Goal: Task Accomplishment & Management: Complete application form

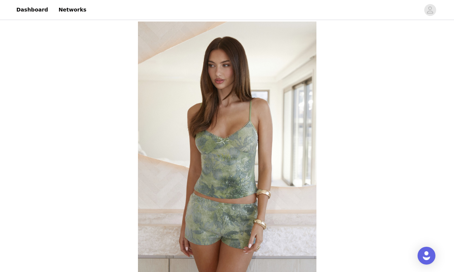
scroll to position [283, 0]
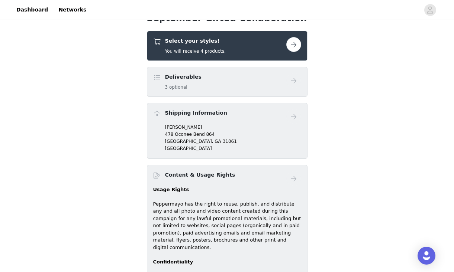
click at [377, 110] on div "September Gifted Collaboration Select your styles! You will receive 4 products.…" at bounding box center [227, 66] width 454 height 656
click at [292, 46] on button "button" at bounding box center [293, 44] width 15 height 15
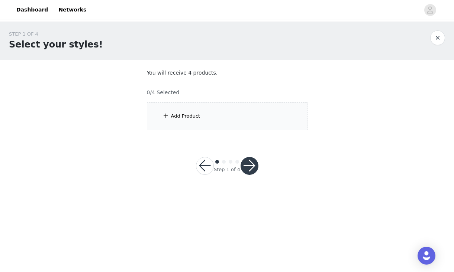
click at [199, 114] on div "Add Product" at bounding box center [227, 117] width 160 height 28
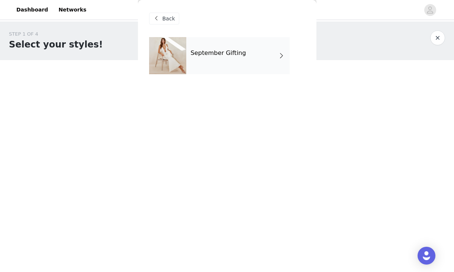
click at [215, 71] on div "September Gifting" at bounding box center [237, 55] width 103 height 37
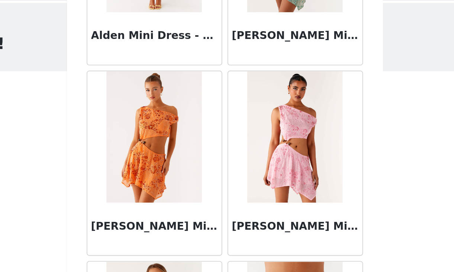
scroll to position [864, 0]
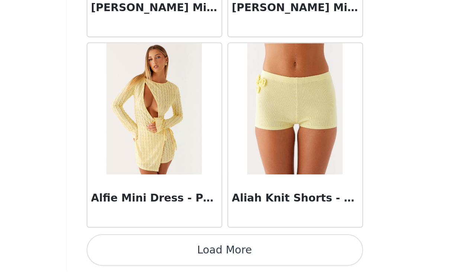
click at [247, 260] on button "Load More" at bounding box center [227, 260] width 156 height 18
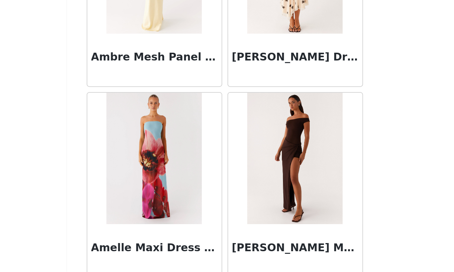
scroll to position [1941, 0]
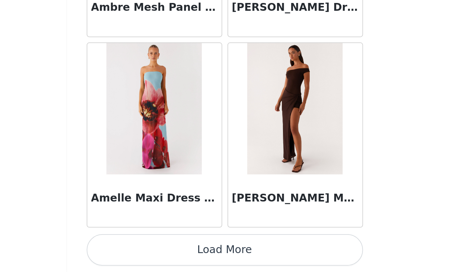
click at [249, 263] on button "Load More" at bounding box center [227, 260] width 156 height 18
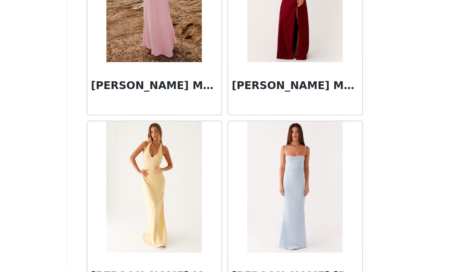
scroll to position [3019, 0]
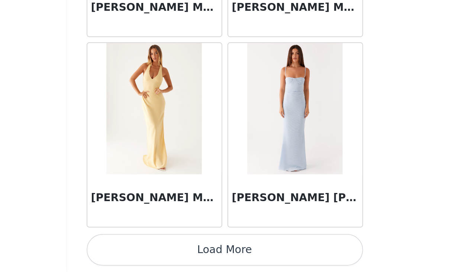
click at [248, 256] on button "Load More" at bounding box center [227, 260] width 156 height 18
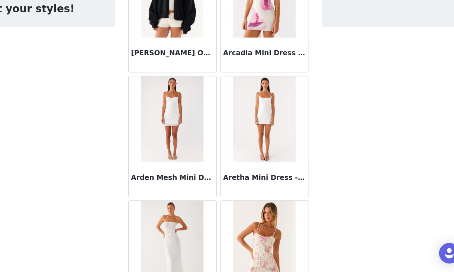
scroll to position [3253, 0]
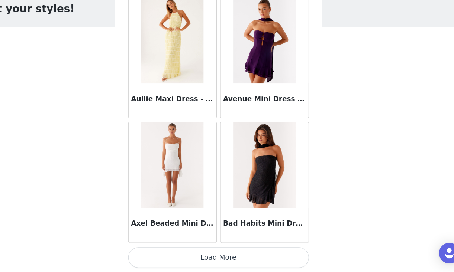
click at [258, 260] on button "Load More" at bounding box center [227, 260] width 156 height 18
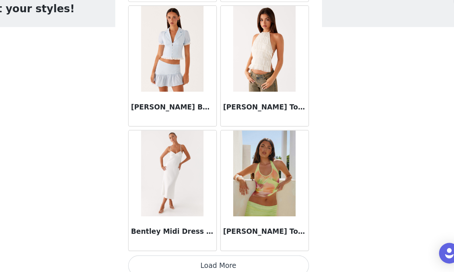
scroll to position [5166, 0]
click at [270, 264] on button "Load More" at bounding box center [227, 266] width 156 height 18
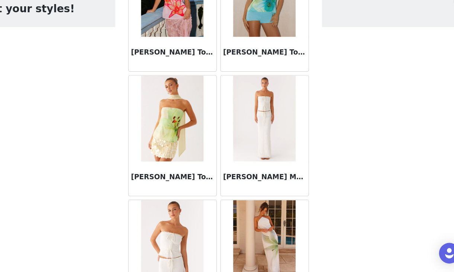
scroll to position [0, 0]
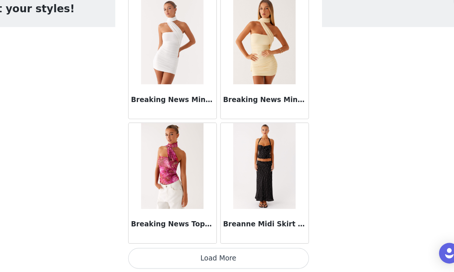
click at [240, 258] on button "Load More" at bounding box center [227, 260] width 156 height 18
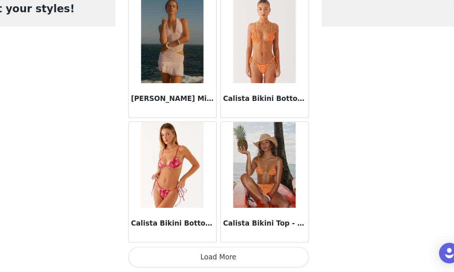
click at [236, 265] on button "Load More" at bounding box center [227, 260] width 156 height 18
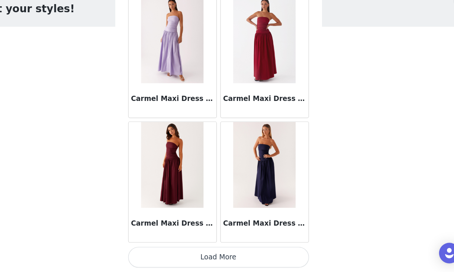
click at [230, 265] on button "Load More" at bounding box center [227, 260] width 156 height 18
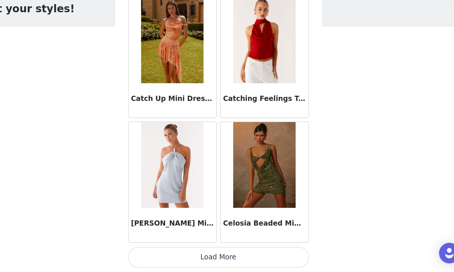
click at [244, 261] on button "Load More" at bounding box center [227, 260] width 156 height 18
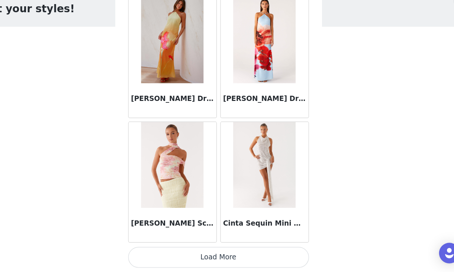
scroll to position [10558, 0]
click at [243, 261] on button "Load More" at bounding box center [227, 260] width 156 height 18
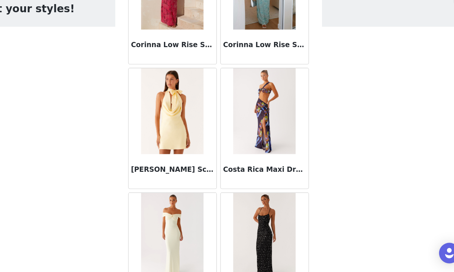
scroll to position [11636, 0]
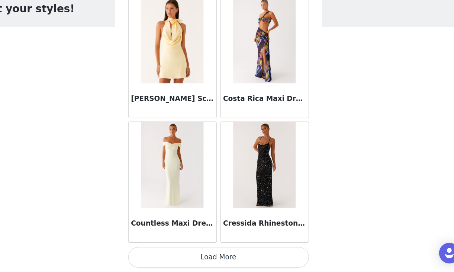
click at [267, 258] on button "Load More" at bounding box center [227, 260] width 156 height 18
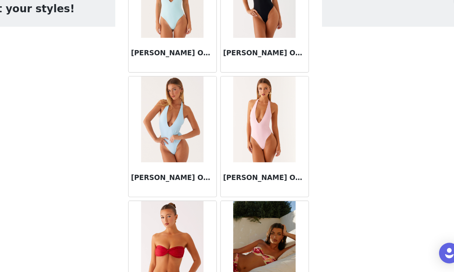
scroll to position [12713, 0]
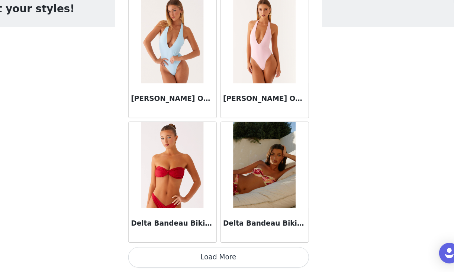
click at [237, 257] on button "Load More" at bounding box center [227, 260] width 156 height 18
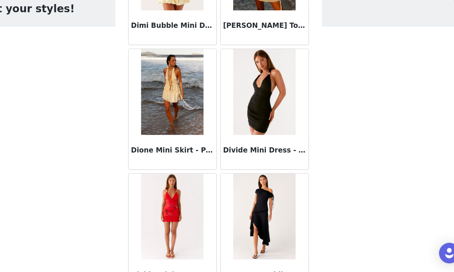
scroll to position [13790, 0]
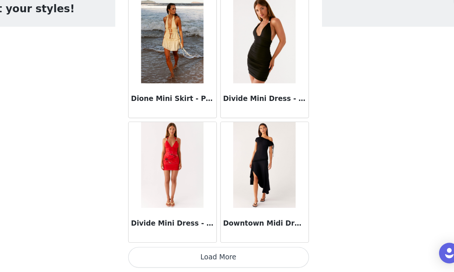
click at [254, 260] on button "Load More" at bounding box center [227, 260] width 156 height 18
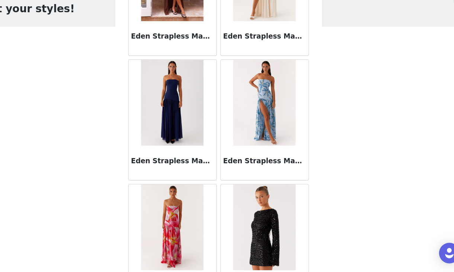
scroll to position [14867, 0]
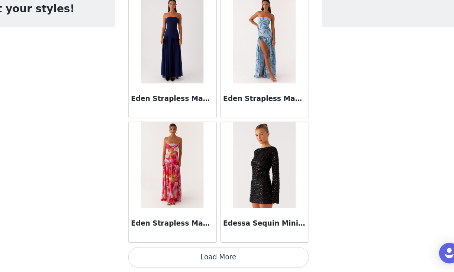
click at [261, 258] on button "Load More" at bounding box center [227, 260] width 156 height 18
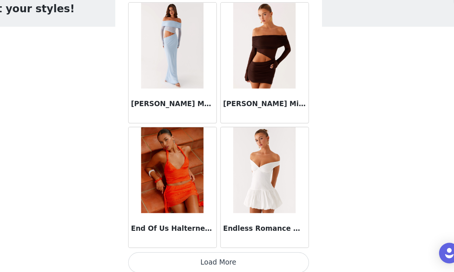
scroll to position [15945, 0]
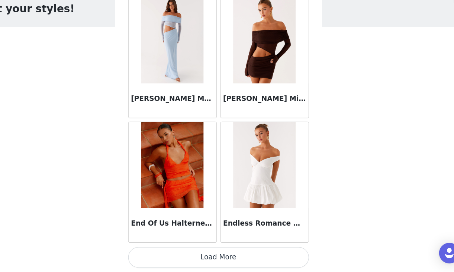
click at [260, 264] on button "Load More" at bounding box center [227, 260] width 156 height 18
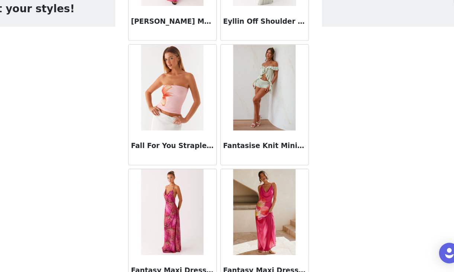
scroll to position [17022, 0]
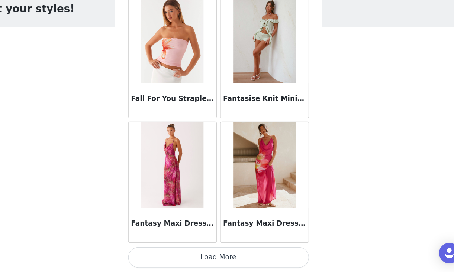
click at [258, 260] on button "Load More" at bounding box center [227, 260] width 156 height 18
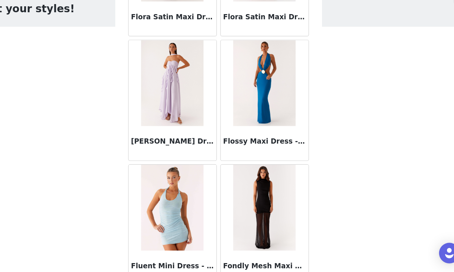
scroll to position [18099, 0]
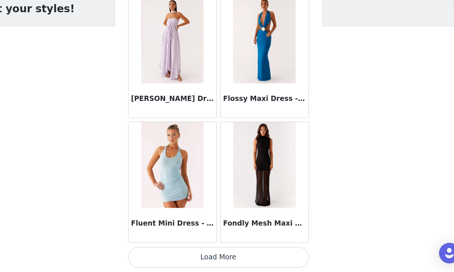
click at [268, 264] on button "Load More" at bounding box center [227, 260] width 156 height 18
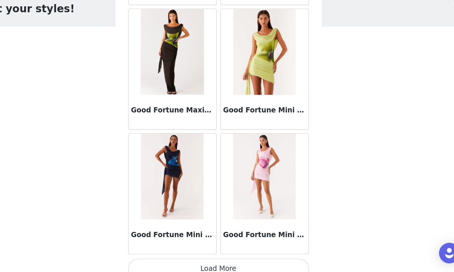
scroll to position [19176, 0]
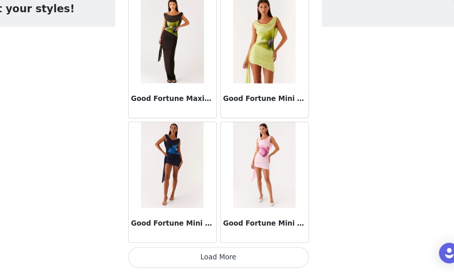
click at [259, 256] on button "Load More" at bounding box center [227, 260] width 156 height 18
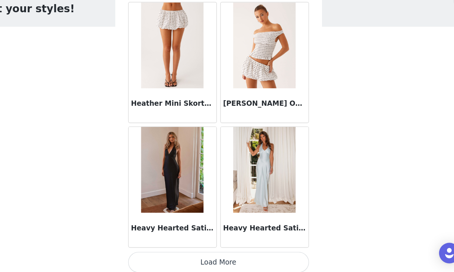
scroll to position [20253, 0]
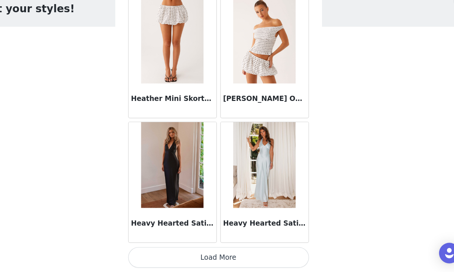
click at [253, 261] on button "Load More" at bounding box center [227, 260] width 156 height 18
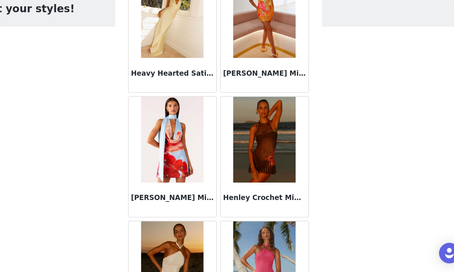
scroll to position [20491, 0]
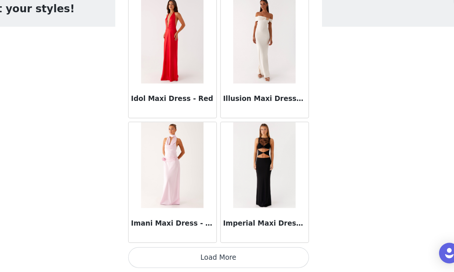
click at [252, 259] on button "Load More" at bounding box center [227, 260] width 156 height 18
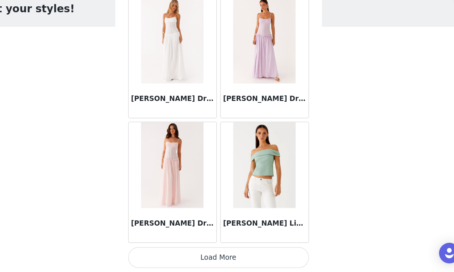
scroll to position [22407, 0]
click at [238, 259] on button "Load More" at bounding box center [227, 260] width 156 height 18
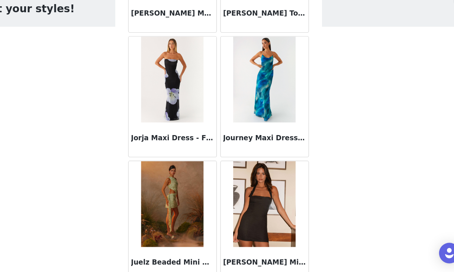
scroll to position [23485, 0]
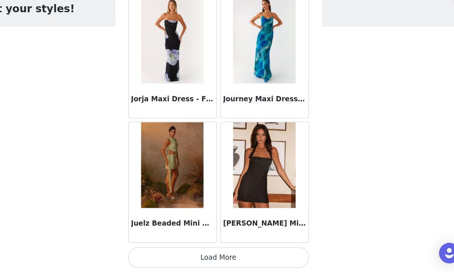
click at [239, 260] on button "Load More" at bounding box center [227, 260] width 156 height 18
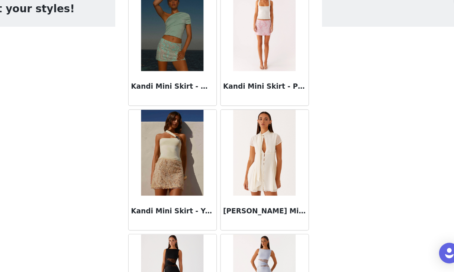
scroll to position [24362, 0]
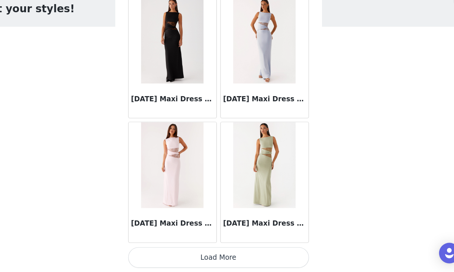
click at [249, 260] on button "Load More" at bounding box center [227, 260] width 156 height 18
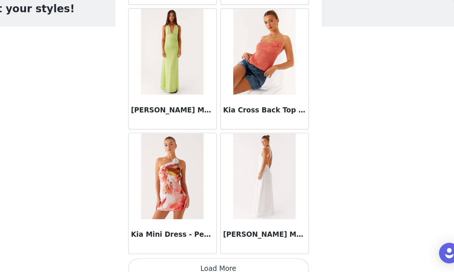
scroll to position [25639, 0]
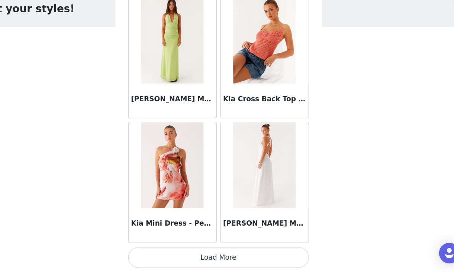
click at [235, 260] on button "Load More" at bounding box center [227, 260] width 156 height 18
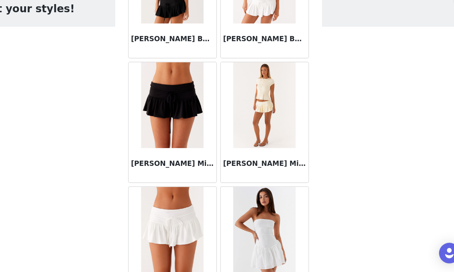
scroll to position [26716, 0]
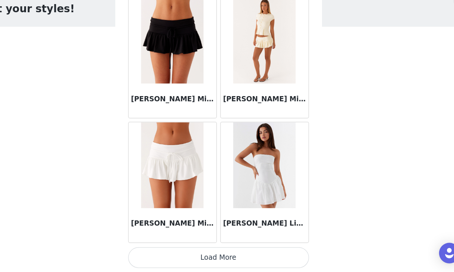
click at [252, 259] on button "Load More" at bounding box center [227, 260] width 156 height 18
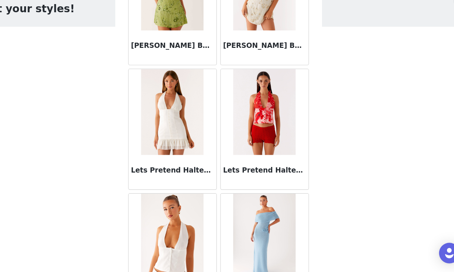
scroll to position [27194, 0]
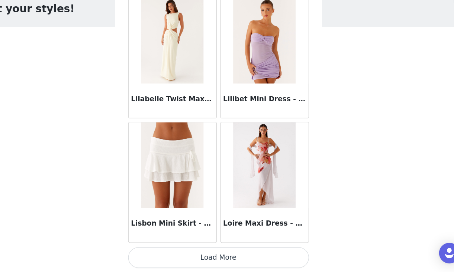
click at [247, 257] on button "Load More" at bounding box center [227, 260] width 156 height 18
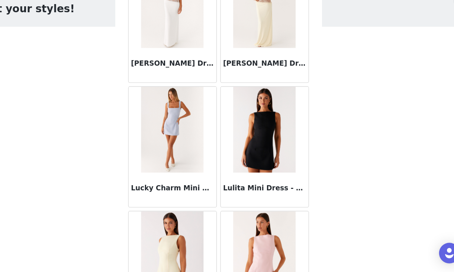
scroll to position [28871, 0]
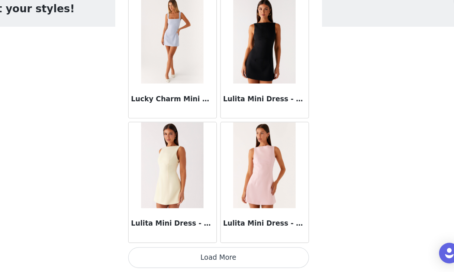
click at [254, 257] on button "Load More" at bounding box center [227, 260] width 156 height 18
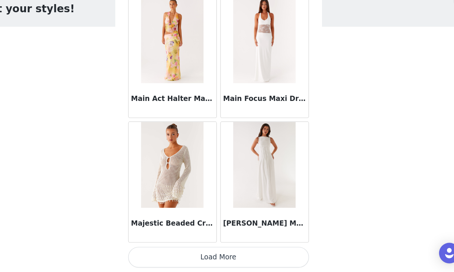
scroll to position [29947, 0]
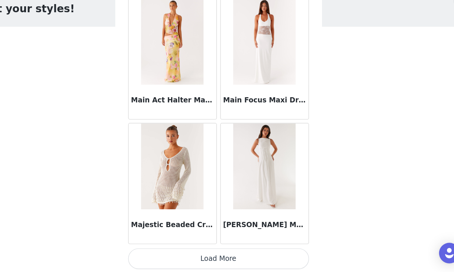
click at [259, 262] on button "Load More" at bounding box center [227, 261] width 156 height 18
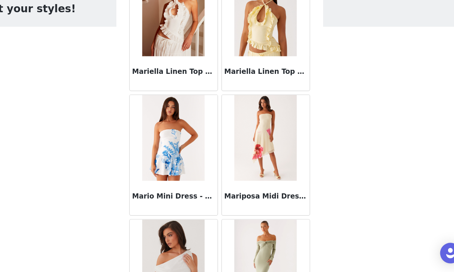
scroll to position [30941, 0]
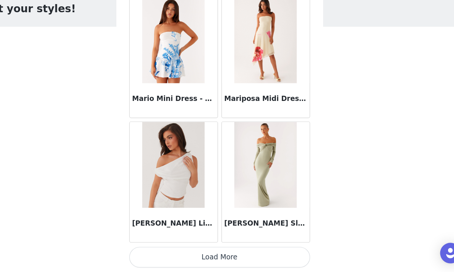
click at [267, 254] on button "Load More" at bounding box center [227, 260] width 156 height 18
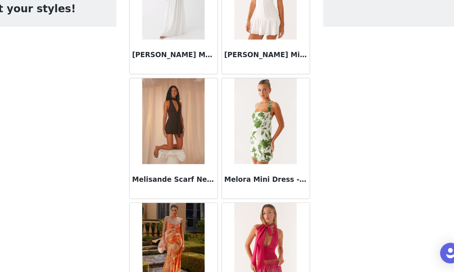
scroll to position [32102, 0]
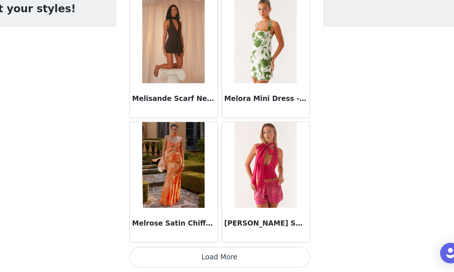
click at [269, 257] on button "Load More" at bounding box center [227, 260] width 156 height 18
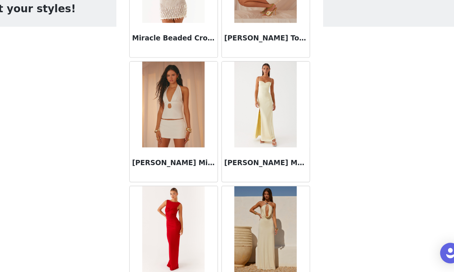
scroll to position [33179, 0]
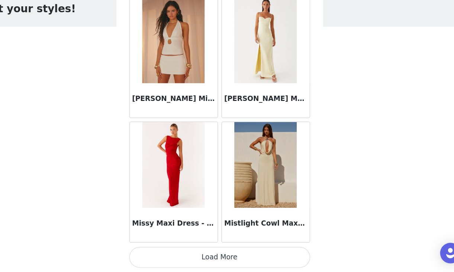
click at [269, 259] on button "Load More" at bounding box center [227, 260] width 156 height 18
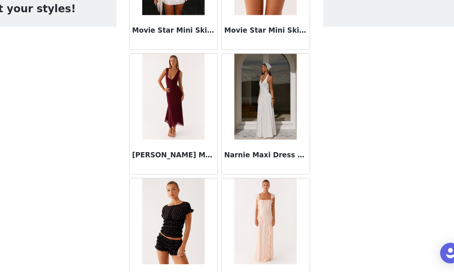
scroll to position [34256, 0]
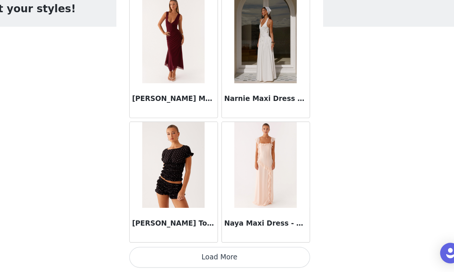
click at [269, 261] on button "Load More" at bounding box center [227, 260] width 156 height 18
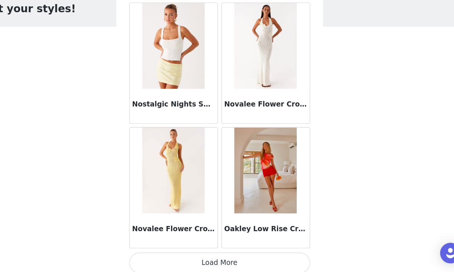
scroll to position [35334, 0]
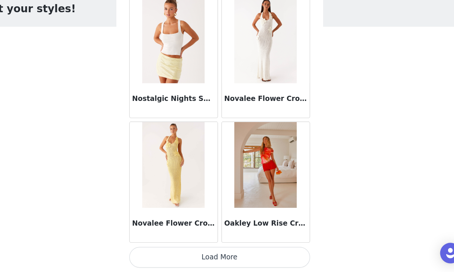
click at [276, 260] on button "Load More" at bounding box center [227, 260] width 156 height 18
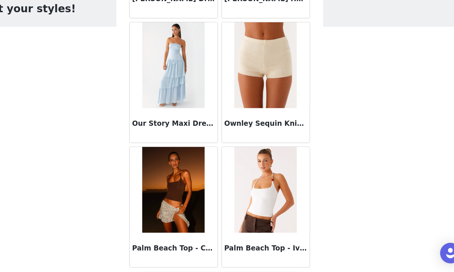
scroll to position [36411, 0]
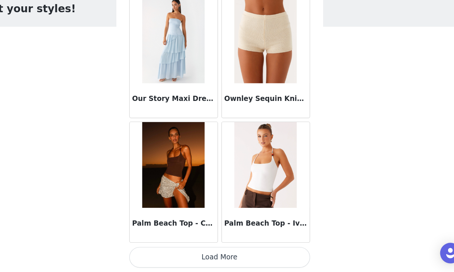
click at [276, 260] on button "Load More" at bounding box center [227, 260] width 156 height 18
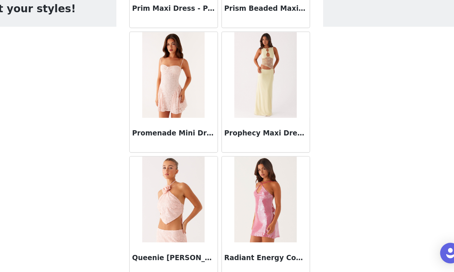
scroll to position [37488, 0]
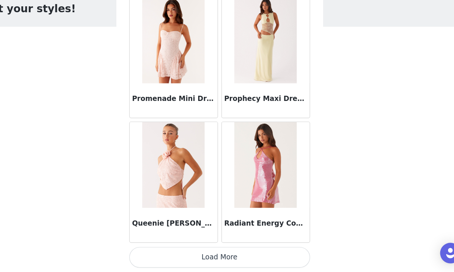
click at [276, 260] on button "Load More" at bounding box center [227, 260] width 156 height 18
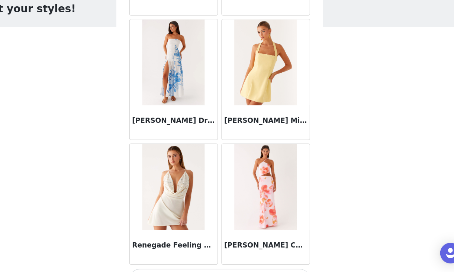
scroll to position [38565, 0]
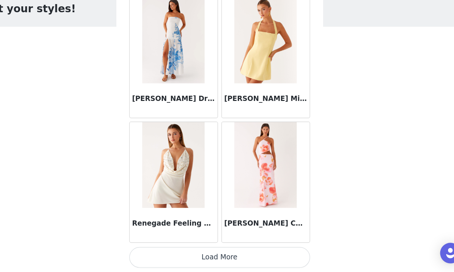
click at [265, 260] on button "Load More" at bounding box center [227, 260] width 156 height 18
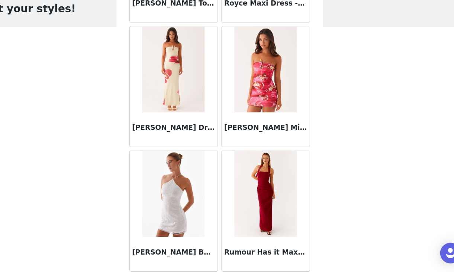
scroll to position [39642, 0]
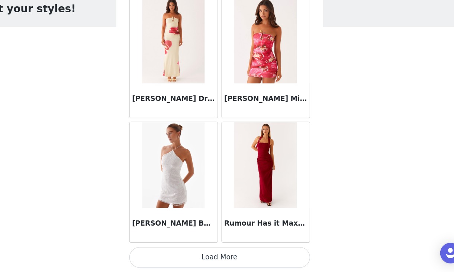
click at [236, 264] on button "Load More" at bounding box center [227, 260] width 156 height 18
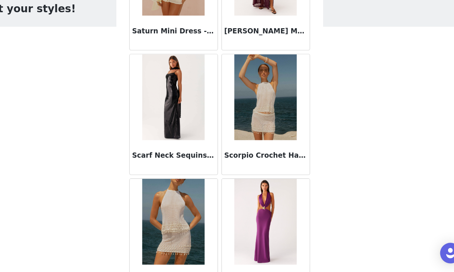
scroll to position [40719, 0]
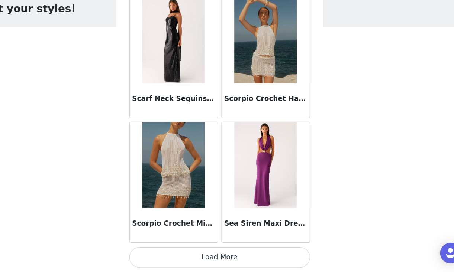
click at [240, 258] on button "Load More" at bounding box center [227, 260] width 156 height 18
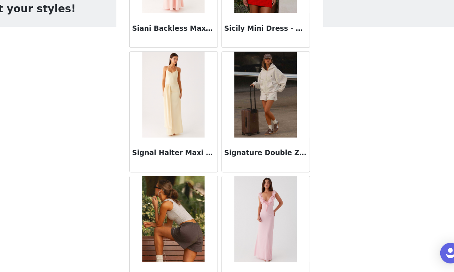
scroll to position [41797, 0]
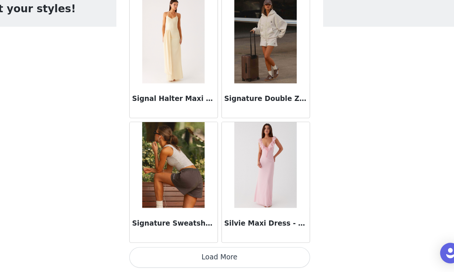
click at [238, 261] on button "Load More" at bounding box center [227, 260] width 156 height 18
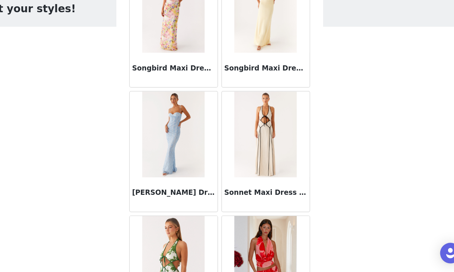
scroll to position [42874, 0]
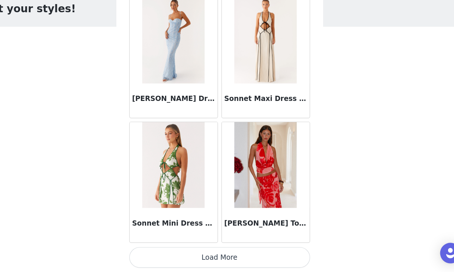
click at [234, 262] on button "Load More" at bounding box center [227, 260] width 156 height 18
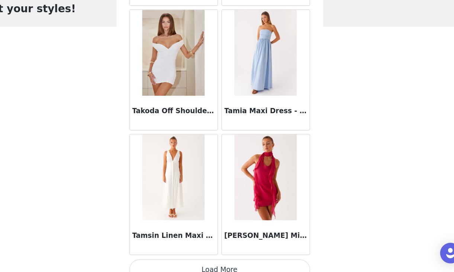
scroll to position [43951, 0]
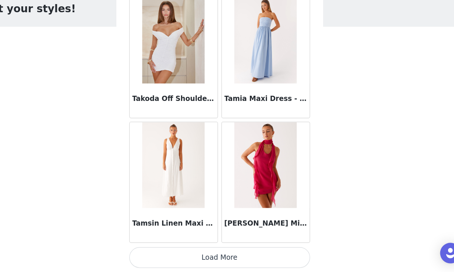
click at [229, 261] on button "Load More" at bounding box center [227, 260] width 156 height 18
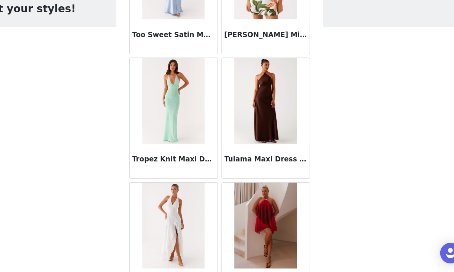
scroll to position [45028, 0]
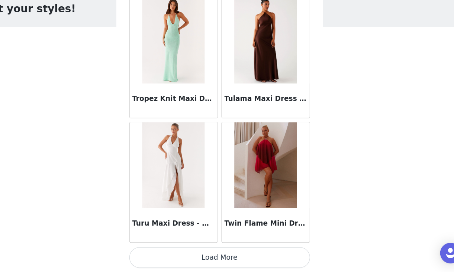
click at [264, 256] on button "Load More" at bounding box center [227, 260] width 156 height 18
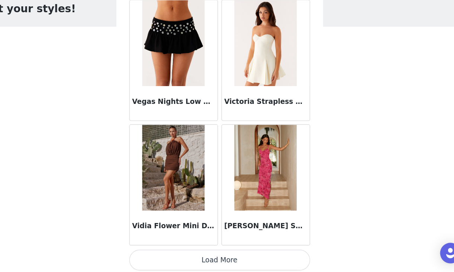
scroll to position [46105, 0]
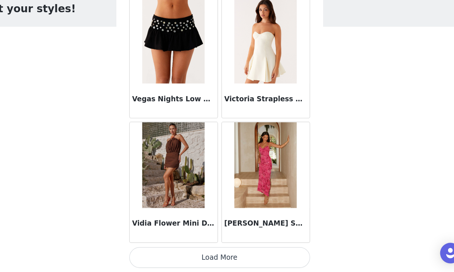
click at [262, 258] on button "Load More" at bounding box center [227, 260] width 156 height 18
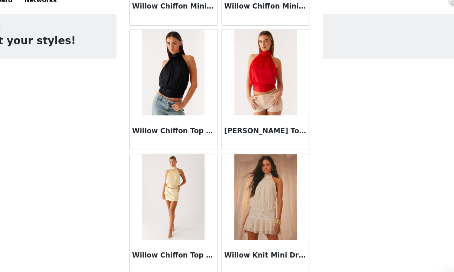
scroll to position [0, 0]
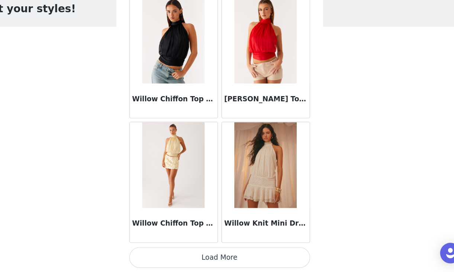
click at [244, 264] on button "Load More" at bounding box center [227, 260] width 156 height 18
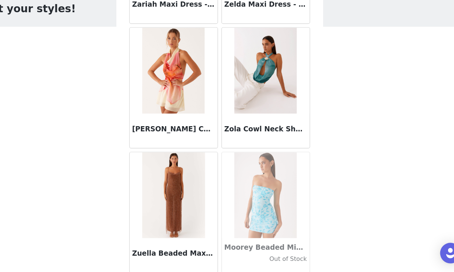
scroll to position [48260, 0]
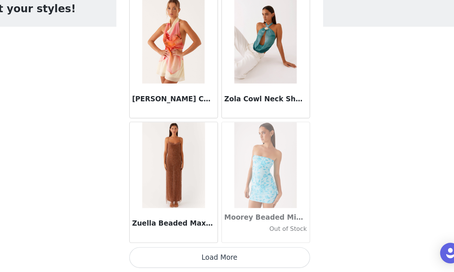
click at [239, 259] on button "Load More" at bounding box center [227, 260] width 156 height 18
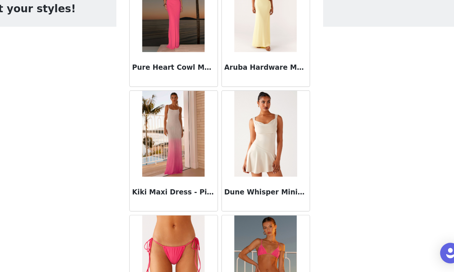
scroll to position [49337, 0]
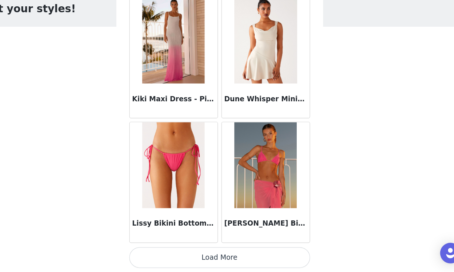
click at [234, 256] on button "Load More" at bounding box center [227, 260] width 156 height 18
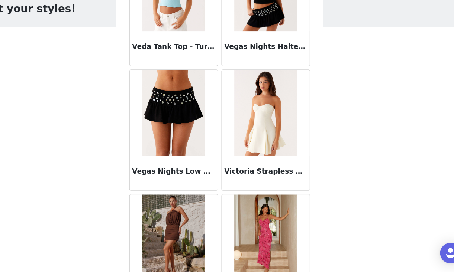
scroll to position [46034, 0]
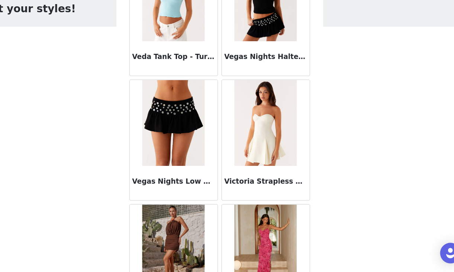
click at [195, 151] on img at bounding box center [187, 143] width 54 height 74
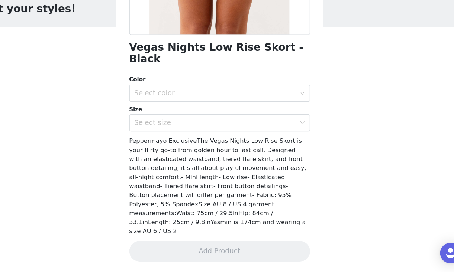
scroll to position [119, 0]
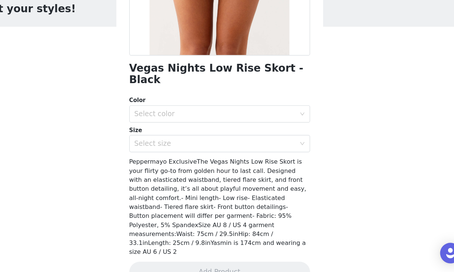
click at [211, 120] on div "Color" at bounding box center [227, 123] width 156 height 7
click at [210, 132] on div "Select color" at bounding box center [222, 135] width 139 height 7
click at [203, 140] on li "Black" at bounding box center [227, 142] width 156 height 12
click at [202, 157] on div "Select size" at bounding box center [222, 160] width 139 height 7
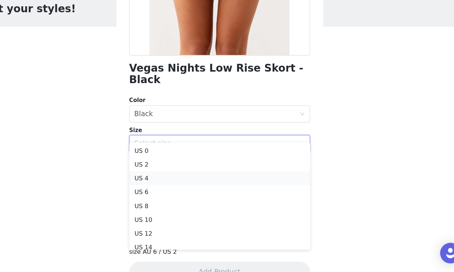
click at [189, 193] on li "US 4" at bounding box center [227, 191] width 156 height 12
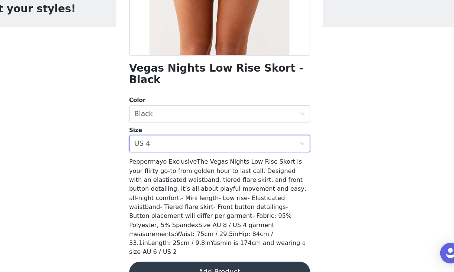
click at [227, 263] on button "Add Product" at bounding box center [227, 272] width 156 height 18
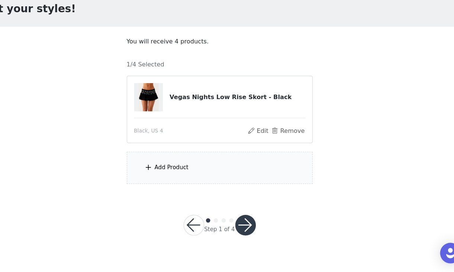
click at [182, 182] on div "Add Product" at bounding box center [185, 181] width 29 height 7
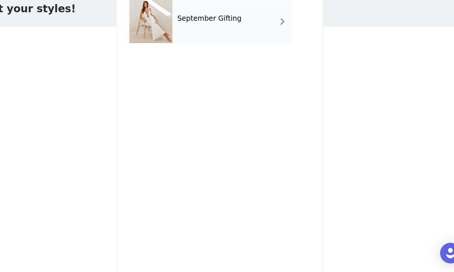
click at [242, 56] on div "September Gifting" at bounding box center [237, 55] width 103 height 37
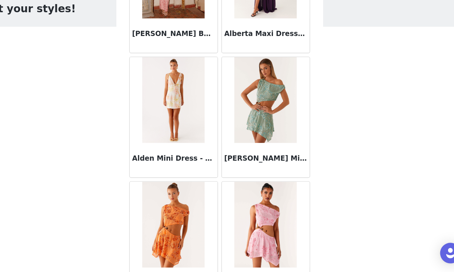
scroll to position [864, 0]
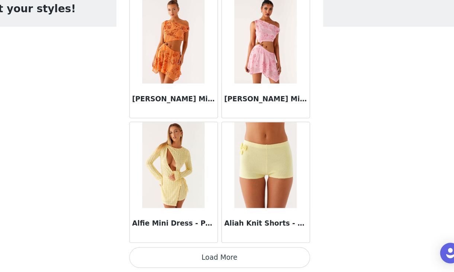
click at [251, 261] on button "Load More" at bounding box center [227, 260] width 156 height 18
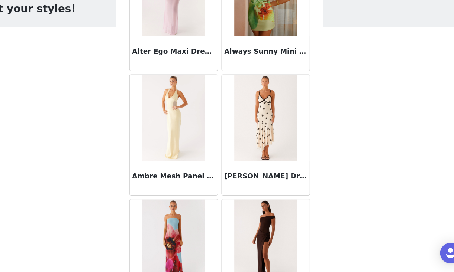
scroll to position [1941, 0]
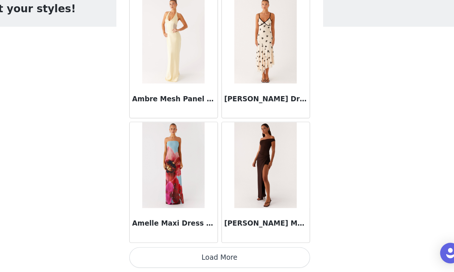
click at [251, 257] on button "Load More" at bounding box center [227, 260] width 156 height 18
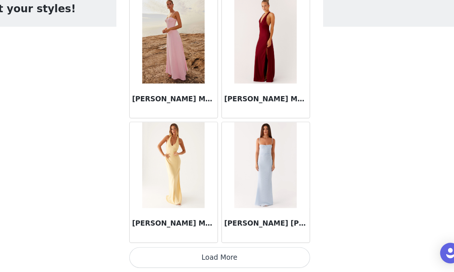
click at [241, 258] on button "Load More" at bounding box center [227, 260] width 156 height 18
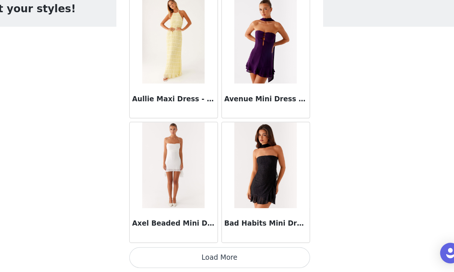
click at [241, 258] on button "Load More" at bounding box center [227, 260] width 156 height 18
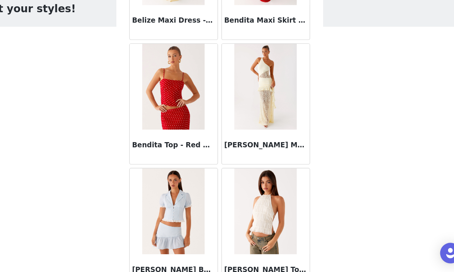
scroll to position [5173, 0]
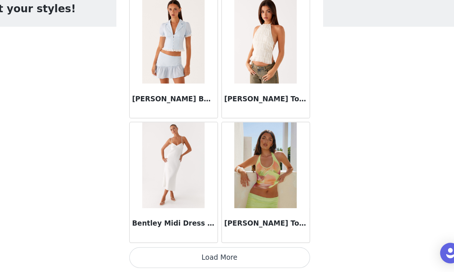
click at [243, 264] on button "Load More" at bounding box center [227, 260] width 156 height 18
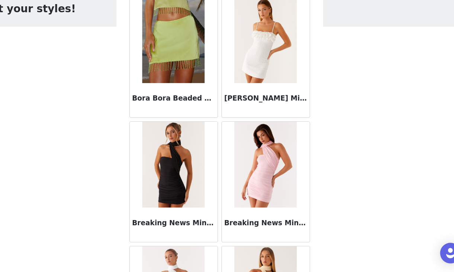
scroll to position [6250, 0]
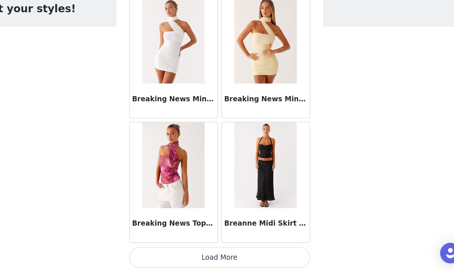
click at [243, 264] on button "Load More" at bounding box center [227, 260] width 156 height 18
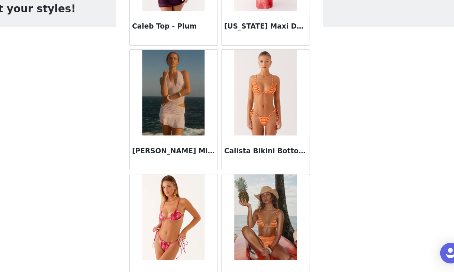
scroll to position [7327, 0]
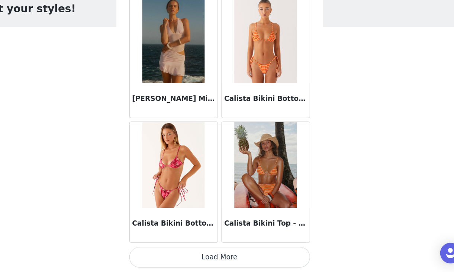
click at [243, 263] on button "Load More" at bounding box center [227, 260] width 156 height 18
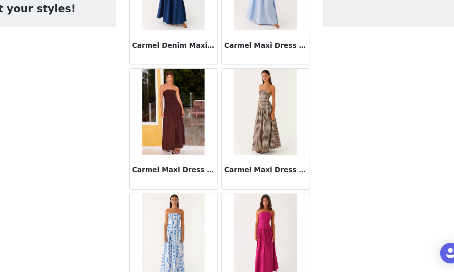
scroll to position [8404, 0]
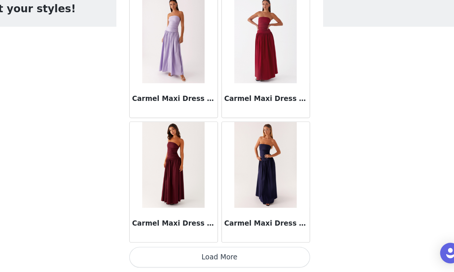
click at [243, 264] on button "Load More" at bounding box center [227, 260] width 156 height 18
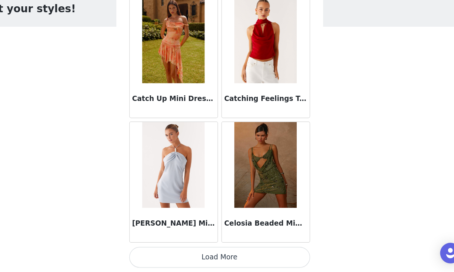
click at [243, 263] on button "Load More" at bounding box center [227, 260] width 156 height 18
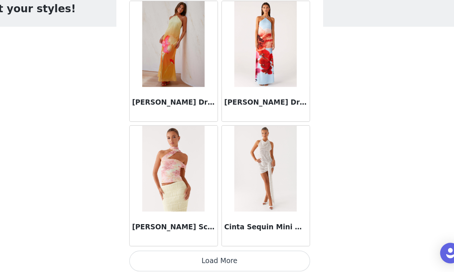
scroll to position [10559, 0]
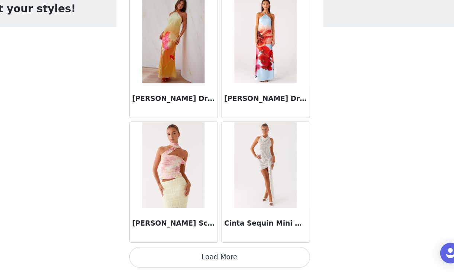
click at [243, 262] on button "Load More" at bounding box center [227, 260] width 156 height 18
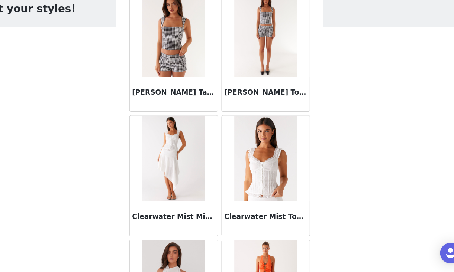
scroll to position [11636, 0]
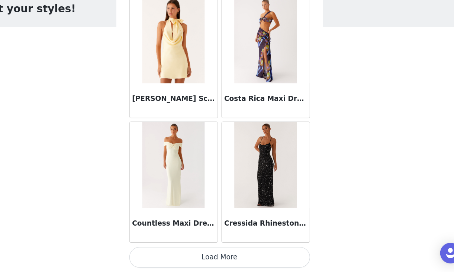
click at [243, 262] on button "Load More" at bounding box center [227, 260] width 156 height 18
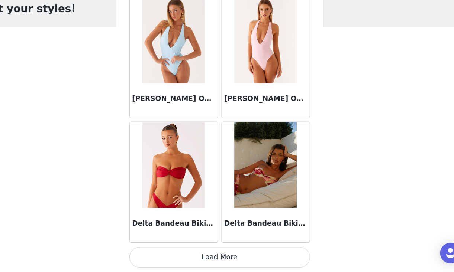
click at [243, 260] on button "Load More" at bounding box center [227, 260] width 156 height 18
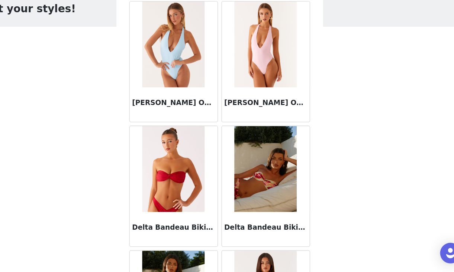
scroll to position [12713, 0]
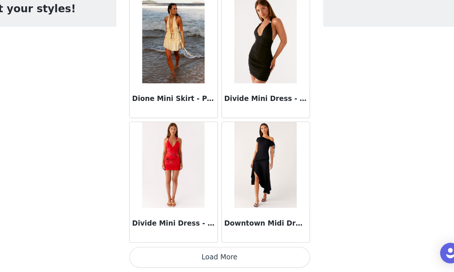
click at [243, 260] on button "Load More" at bounding box center [227, 260] width 156 height 18
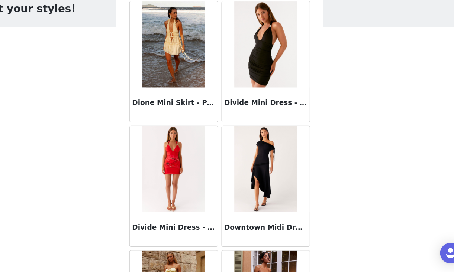
scroll to position [13790, 0]
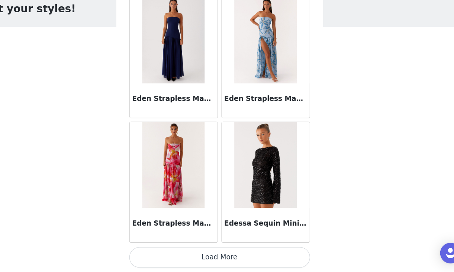
click at [243, 260] on button "Load More" at bounding box center [227, 260] width 156 height 18
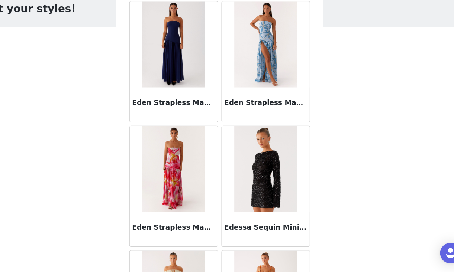
scroll to position [14867, 0]
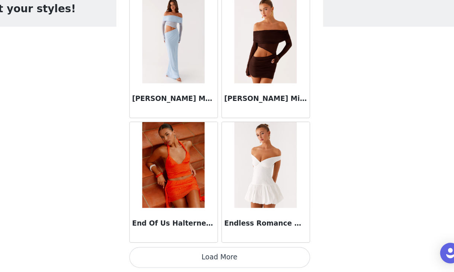
click at [243, 261] on button "Load More" at bounding box center [227, 260] width 156 height 18
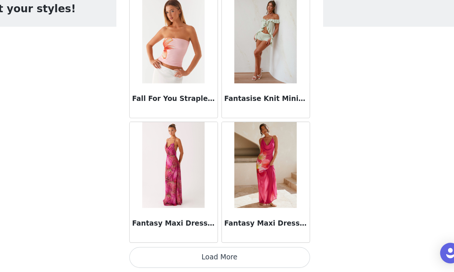
click at [243, 260] on button "Load More" at bounding box center [227, 260] width 156 height 18
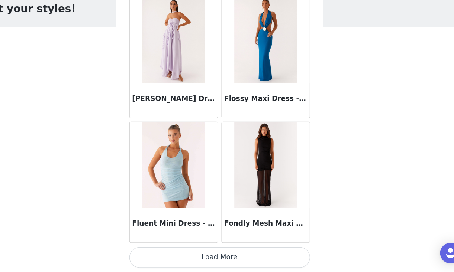
click at [243, 260] on button "Load More" at bounding box center [227, 260] width 156 height 18
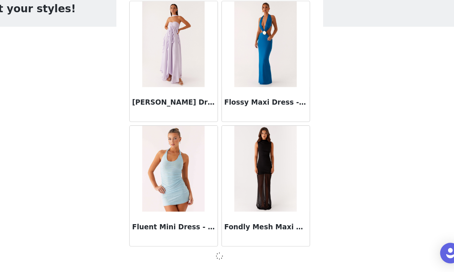
scroll to position [18096, 0]
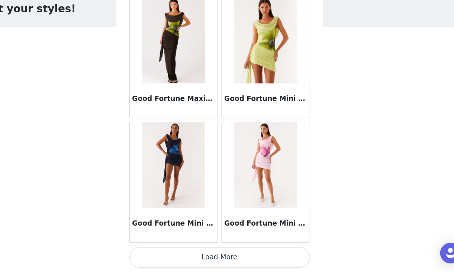
click at [243, 259] on button "Load More" at bounding box center [227, 260] width 156 height 18
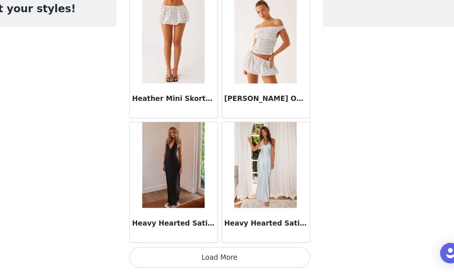
click at [243, 259] on button "Load More" at bounding box center [227, 260] width 156 height 18
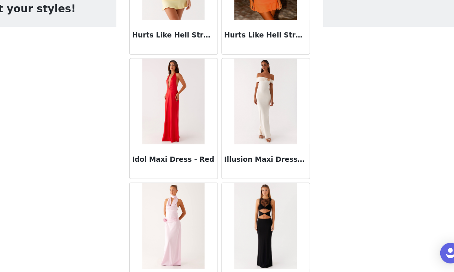
scroll to position [21330, 0]
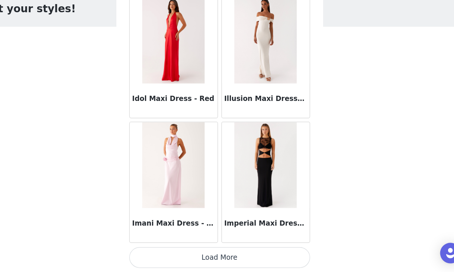
click at [243, 259] on button "Load More" at bounding box center [227, 260] width 156 height 18
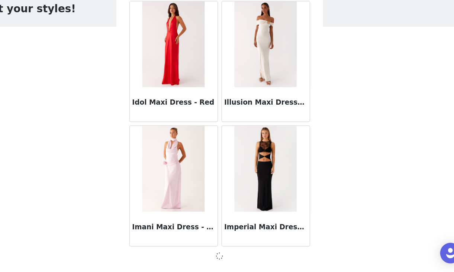
scroll to position [21327, 0]
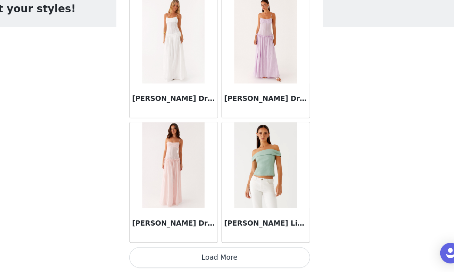
click at [243, 259] on button "Load More" at bounding box center [227, 260] width 156 height 18
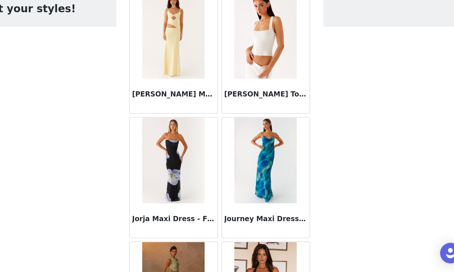
scroll to position [23485, 0]
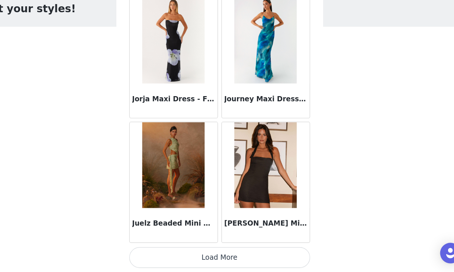
click at [243, 259] on button "Load More" at bounding box center [227, 260] width 156 height 18
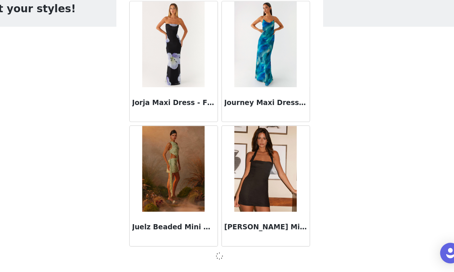
scroll to position [23481, 0]
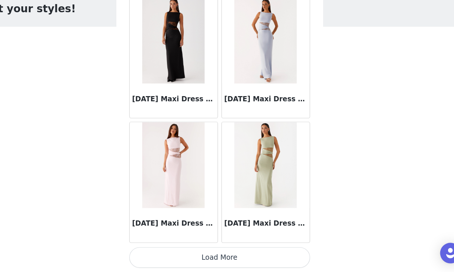
click at [243, 259] on button "Load More" at bounding box center [227, 260] width 156 height 18
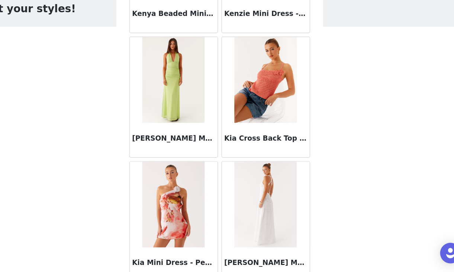
scroll to position [25639, 0]
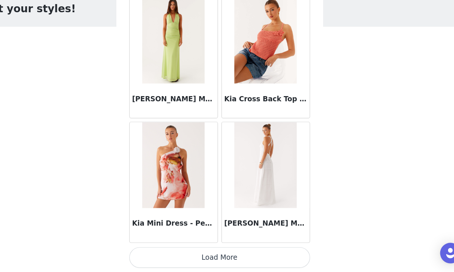
click at [243, 259] on button "Load More" at bounding box center [227, 260] width 156 height 18
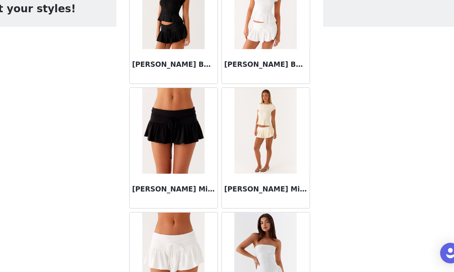
scroll to position [26716, 0]
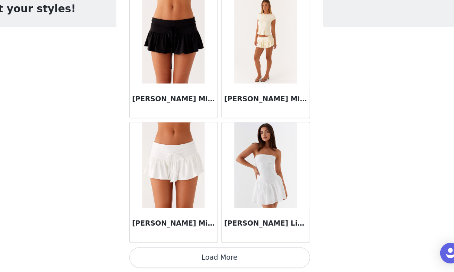
click at [243, 259] on button "Load More" at bounding box center [227, 260] width 156 height 18
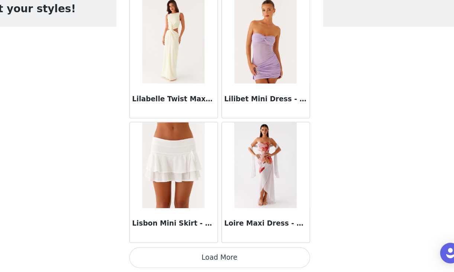
click at [243, 259] on button "Load More" at bounding box center [227, 260] width 156 height 18
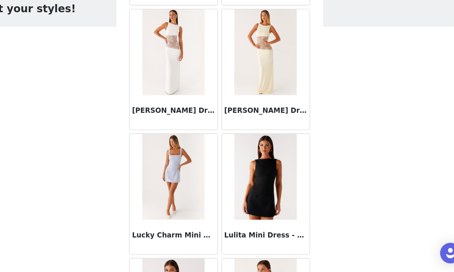
scroll to position [28871, 0]
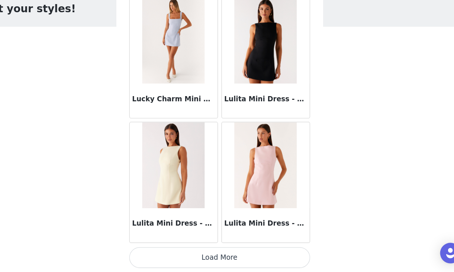
click at [243, 259] on button "Load More" at bounding box center [227, 260] width 156 height 18
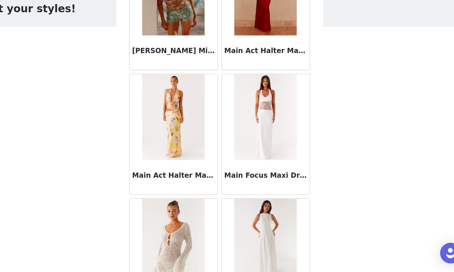
scroll to position [29948, 0]
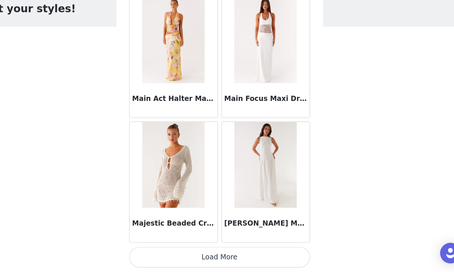
click at [243, 259] on button "Load More" at bounding box center [227, 260] width 156 height 18
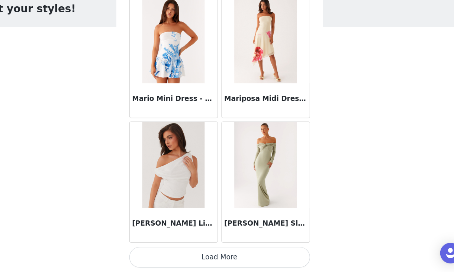
click at [243, 259] on button "Load More" at bounding box center [227, 260] width 156 height 18
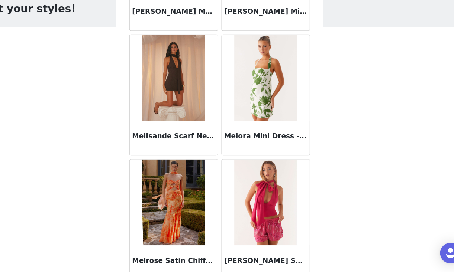
scroll to position [32102, 0]
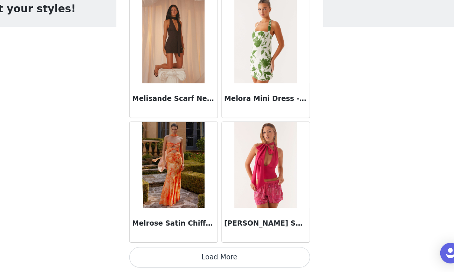
click at [243, 259] on button "Load More" at bounding box center [227, 260] width 156 height 18
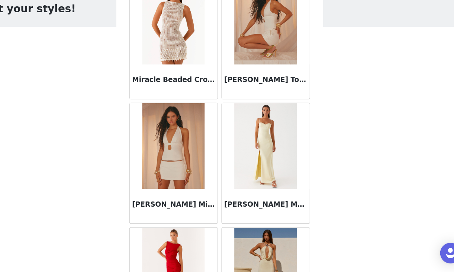
scroll to position [33179, 0]
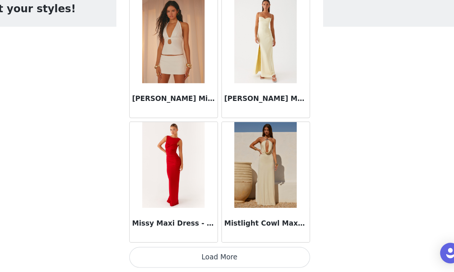
click at [243, 259] on button "Load More" at bounding box center [227, 260] width 156 height 18
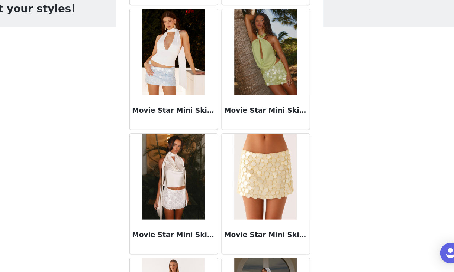
scroll to position [34256, 0]
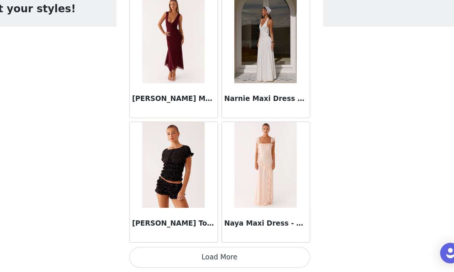
click at [243, 259] on button "Load More" at bounding box center [227, 260] width 156 height 18
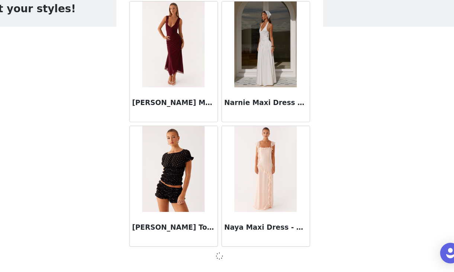
scroll to position [34253, 0]
click at [240, 259] on div at bounding box center [227, 258] width 156 height 9
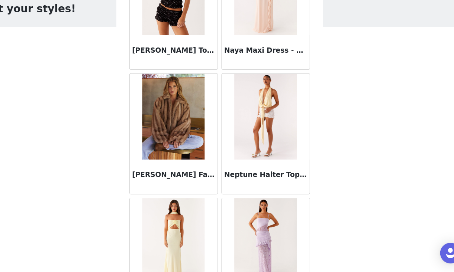
scroll to position [34403, 0]
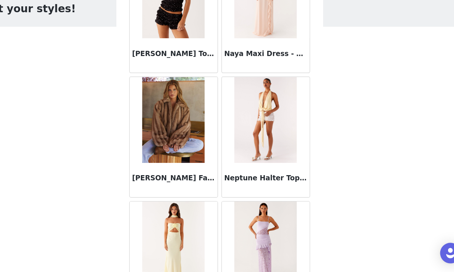
click at [195, 185] on div "[PERSON_NAME] Faux Fur [PERSON_NAME]" at bounding box center [187, 193] width 76 height 30
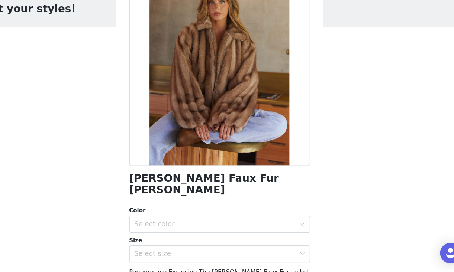
scroll to position [0, 0]
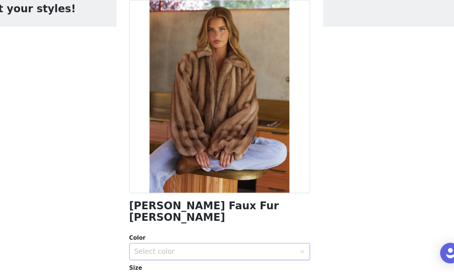
click at [275, 251] on div "Select color" at bounding box center [222, 254] width 139 height 7
click at [261, 263] on li "Brown" at bounding box center [227, 261] width 156 height 12
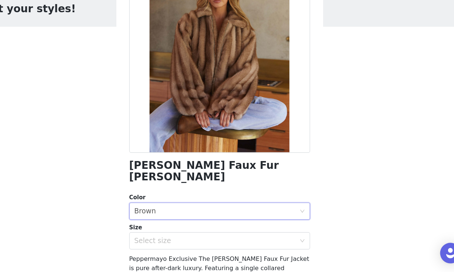
scroll to position [38, 0]
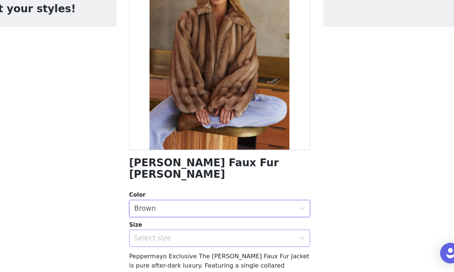
click at [257, 239] on div "Select size" at bounding box center [222, 242] width 139 height 7
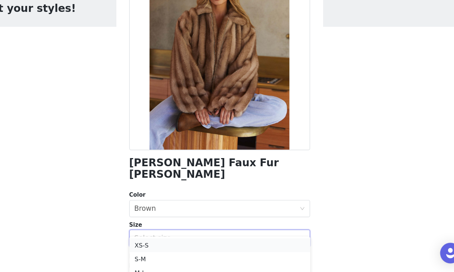
scroll to position [20, 0]
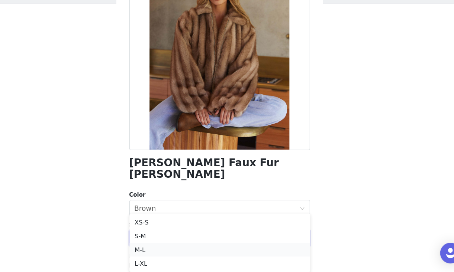
click at [181, 252] on li "M-L" at bounding box center [227, 253] width 156 height 12
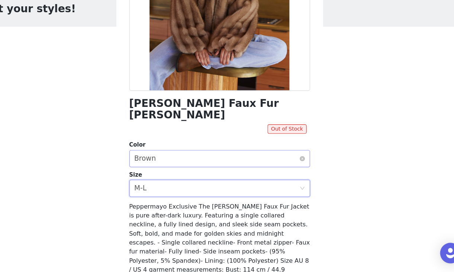
scroll to position [89, 0]
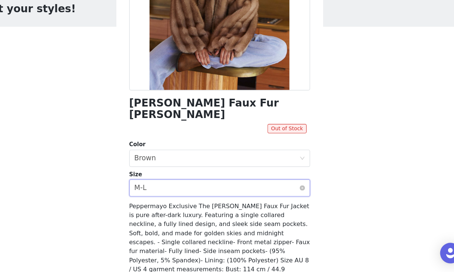
click at [220, 192] on div "Select size M-L" at bounding box center [224, 199] width 142 height 14
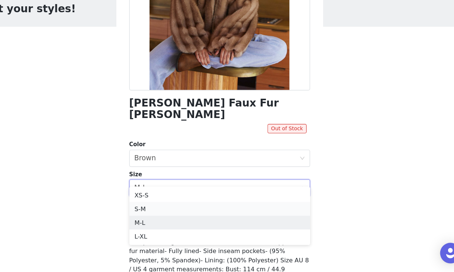
click at [199, 216] on li "S-M" at bounding box center [227, 218] width 156 height 12
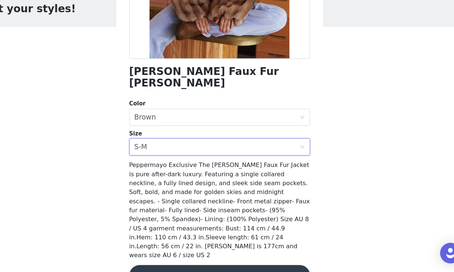
scroll to position [119, 0]
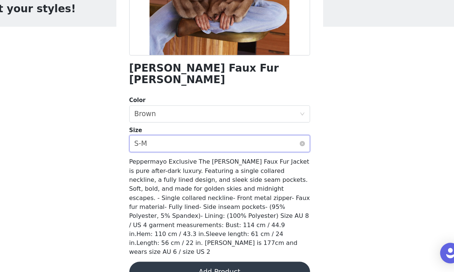
click at [237, 154] on div "Select size S-M" at bounding box center [224, 161] width 142 height 14
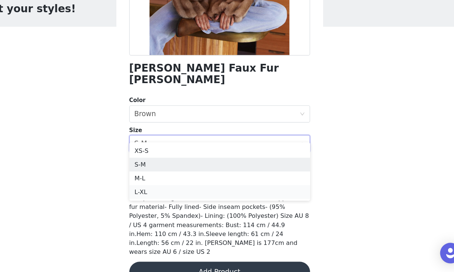
click at [214, 204] on li "L-XL" at bounding box center [227, 203] width 156 height 12
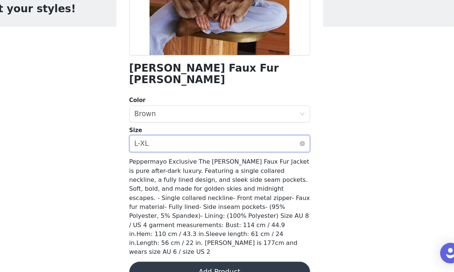
click at [216, 154] on div "Select size L-XL" at bounding box center [224, 161] width 142 height 14
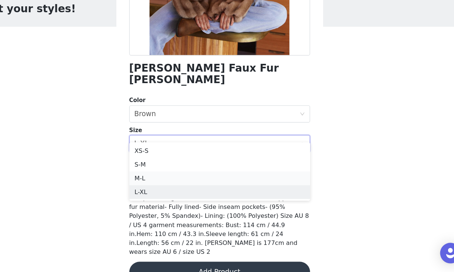
click at [215, 188] on li "M-L" at bounding box center [227, 191] width 156 height 12
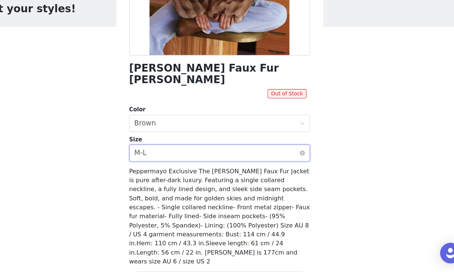
click at [218, 162] on div "Select size M-L" at bounding box center [224, 169] width 142 height 14
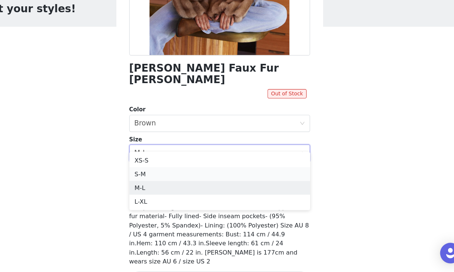
click at [209, 193] on li "S-M" at bounding box center [227, 188] width 156 height 12
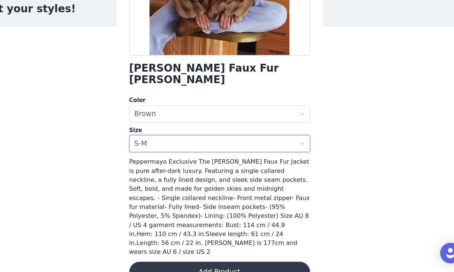
click at [241, 263] on button "Add Product" at bounding box center [227, 272] width 156 height 18
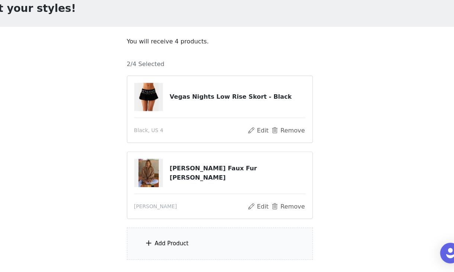
click at [205, 251] on div "Add Product" at bounding box center [227, 248] width 160 height 28
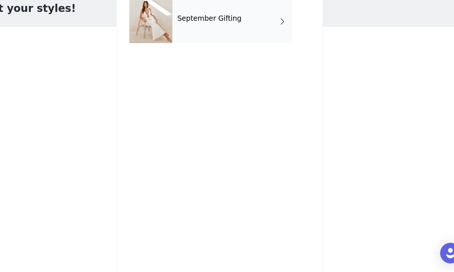
click at [234, 62] on div "September Gifting" at bounding box center [237, 55] width 103 height 37
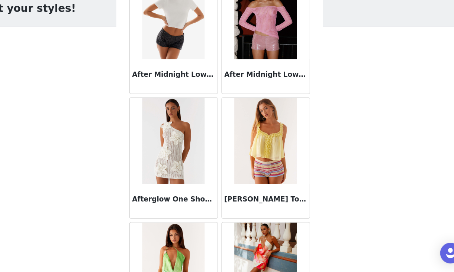
scroll to position [347, 0]
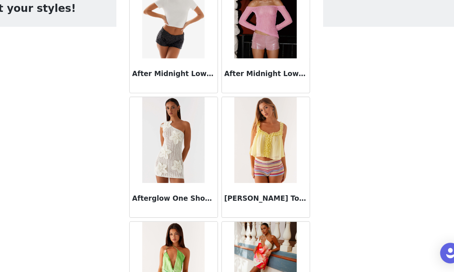
click at [271, 174] on img at bounding box center [267, 158] width 54 height 74
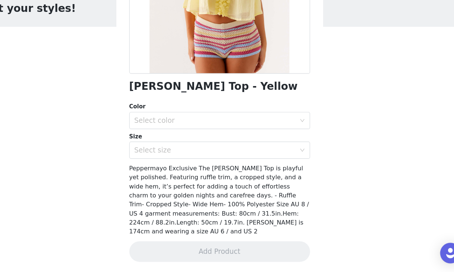
scroll to position [0, 0]
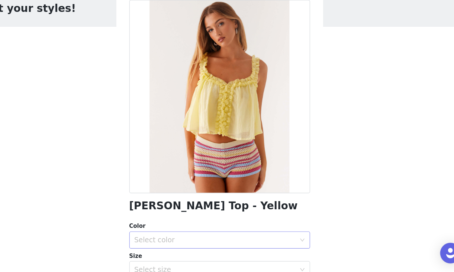
click at [216, 241] on div "Select color" at bounding box center [222, 244] width 139 height 7
click at [214, 259] on li "Yellow" at bounding box center [227, 261] width 156 height 12
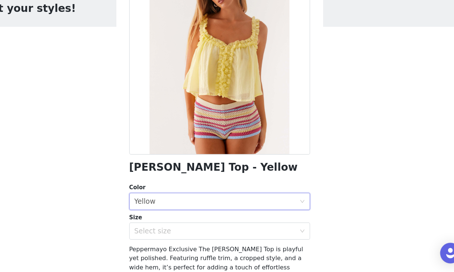
scroll to position [43, 0]
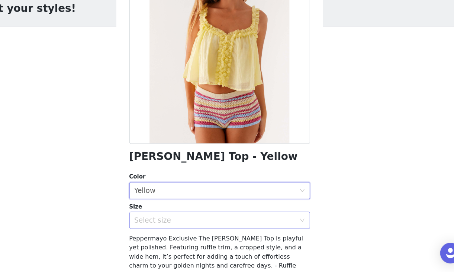
click at [212, 230] on div "Select size" at bounding box center [222, 227] width 139 height 7
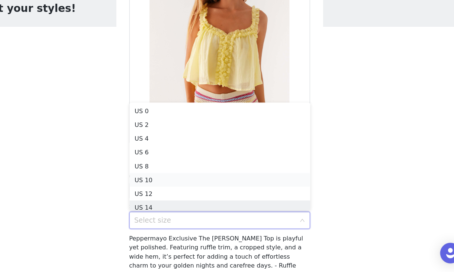
scroll to position [4, 0]
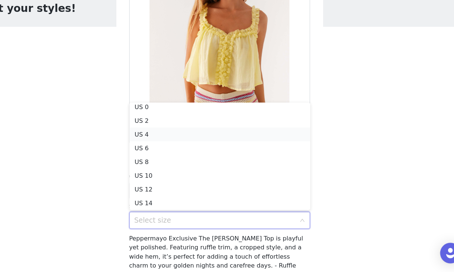
click at [186, 156] on li "US 4" at bounding box center [227, 153] width 156 height 12
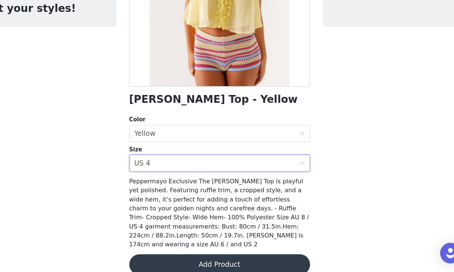
scroll to position [96, 0]
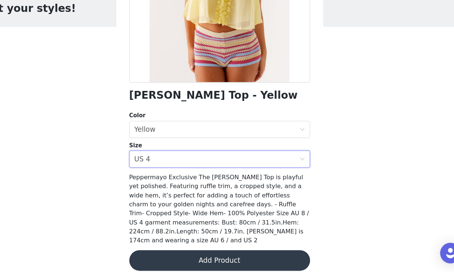
click at [240, 253] on button "Add Product" at bounding box center [227, 262] width 156 height 18
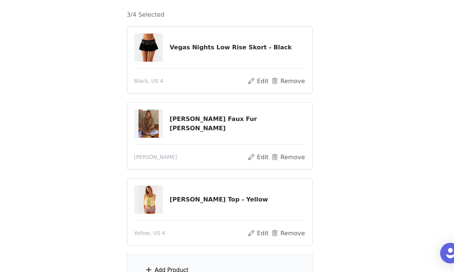
scroll to position [46, 0]
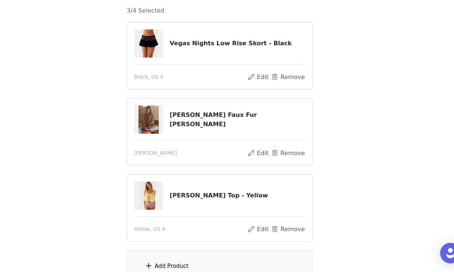
click at [235, 258] on div "Add Product" at bounding box center [227, 267] width 160 height 28
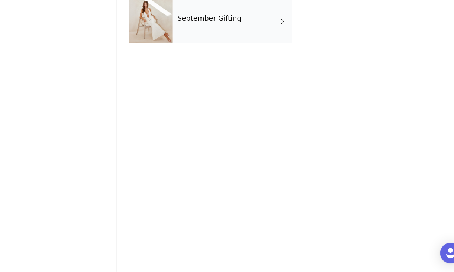
click at [222, 51] on h4 "September Gifting" at bounding box center [218, 53] width 55 height 7
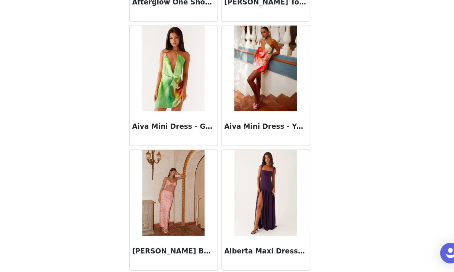
scroll to position [864, 0]
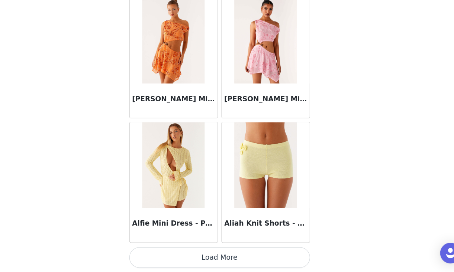
click at [248, 254] on button "Load More" at bounding box center [227, 260] width 156 height 18
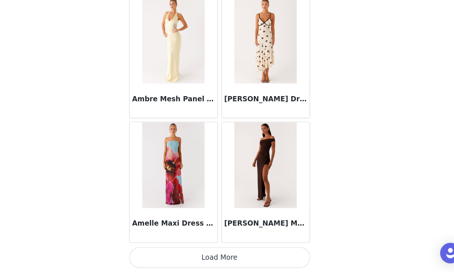
click at [248, 254] on button "Load More" at bounding box center [227, 260] width 156 height 18
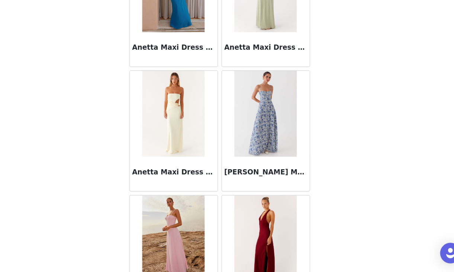
scroll to position [3019, 0]
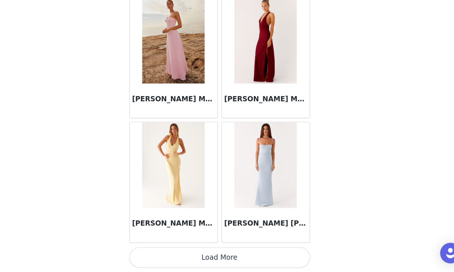
click at [253, 256] on button "Load More" at bounding box center [227, 260] width 156 height 18
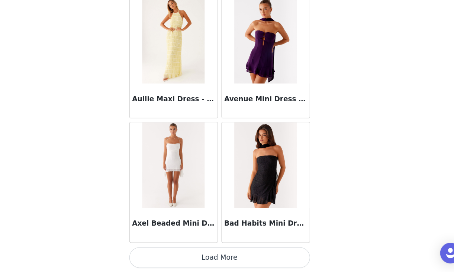
scroll to position [117, 0]
click at [253, 258] on button "Load More" at bounding box center [227, 260] width 156 height 18
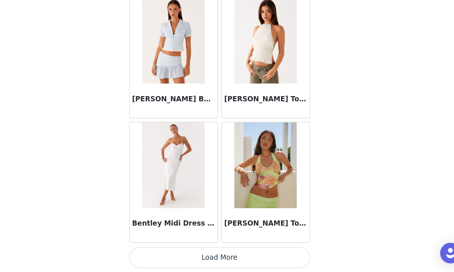
click at [253, 256] on button "Load More" at bounding box center [227, 260] width 156 height 18
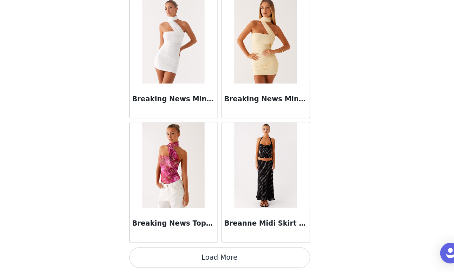
click at [253, 256] on button "Load More" at bounding box center [227, 260] width 156 height 18
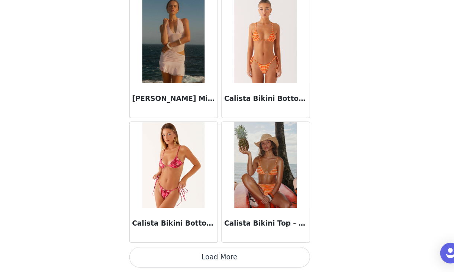
click at [253, 256] on button "Load More" at bounding box center [227, 260] width 156 height 18
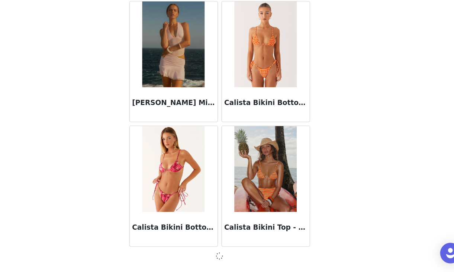
scroll to position [7324, 0]
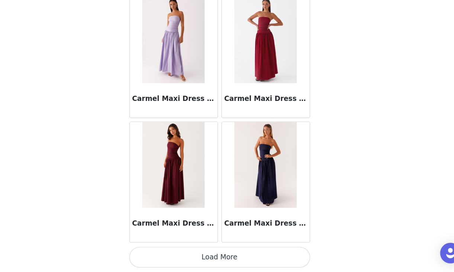
click at [253, 256] on button "Load More" at bounding box center [227, 260] width 156 height 18
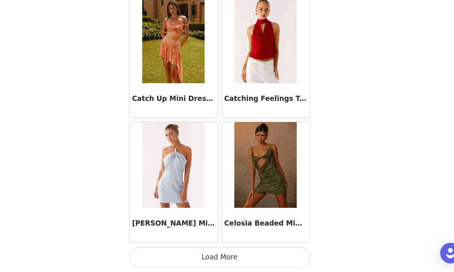
click at [253, 256] on button "Load More" at bounding box center [227, 260] width 156 height 18
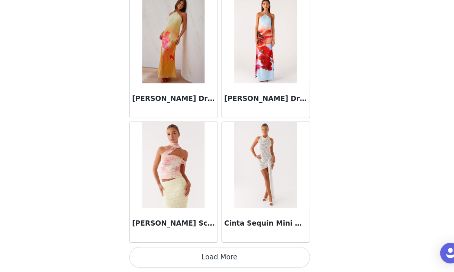
click at [253, 256] on button "Load More" at bounding box center [227, 260] width 156 height 18
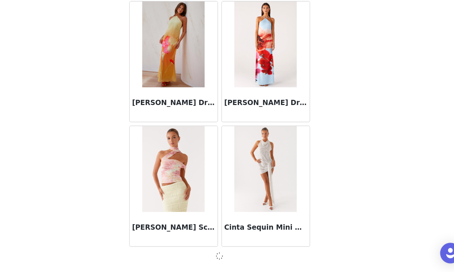
scroll to position [10555, 0]
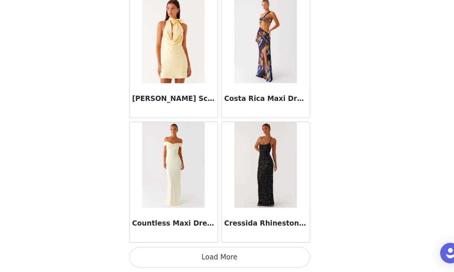
click at [253, 256] on button "Load More" at bounding box center [227, 260] width 156 height 18
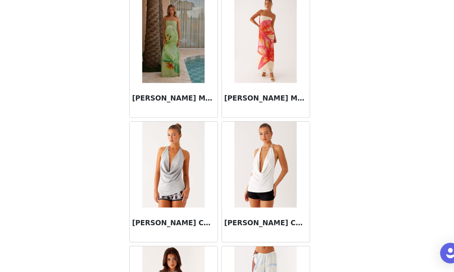
scroll to position [12713, 0]
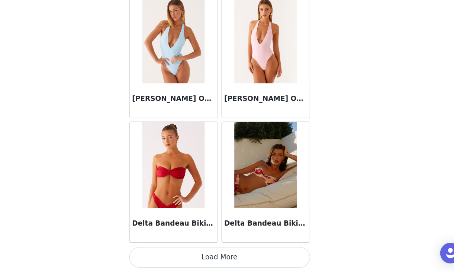
click at [253, 256] on button "Load More" at bounding box center [227, 260] width 156 height 18
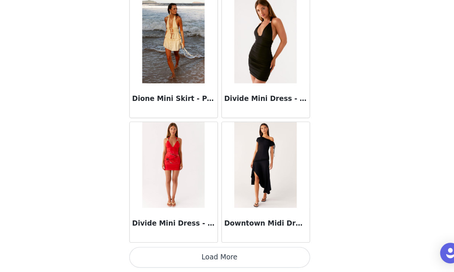
click at [253, 256] on button "Load More" at bounding box center [227, 260] width 156 height 18
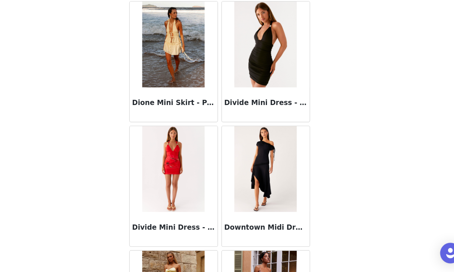
scroll to position [13790, 0]
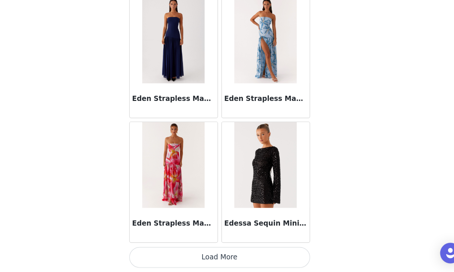
click at [253, 256] on button "Load More" at bounding box center [227, 260] width 156 height 18
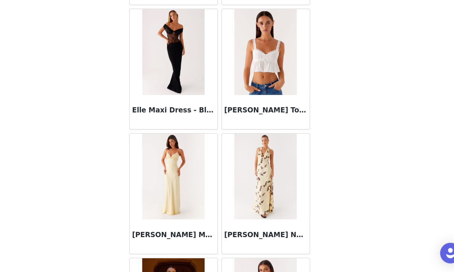
scroll to position [15945, 0]
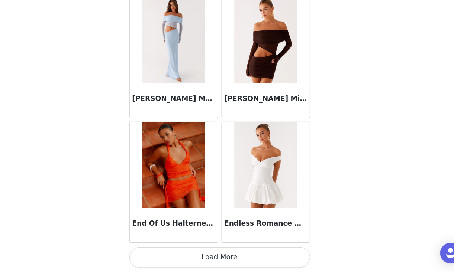
click at [253, 256] on button "Load More" at bounding box center [227, 260] width 156 height 18
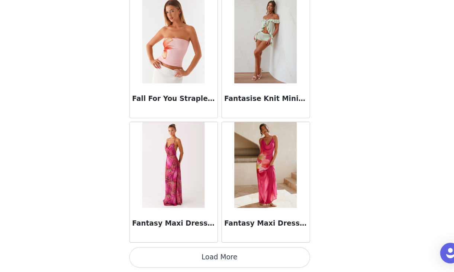
click at [253, 257] on button "Load More" at bounding box center [227, 260] width 156 height 18
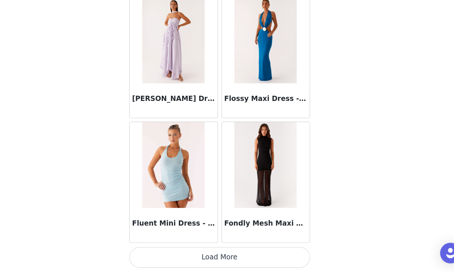
click at [253, 256] on button "Load More" at bounding box center [227, 260] width 156 height 18
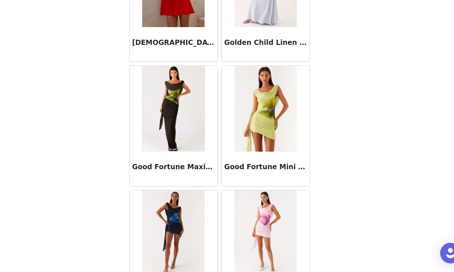
scroll to position [19176, 0]
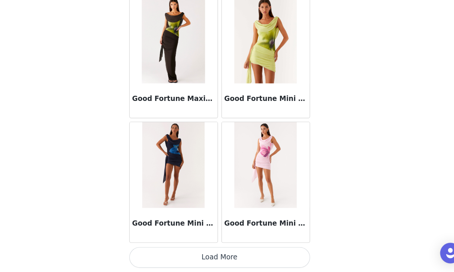
click at [252, 263] on button "Load More" at bounding box center [227, 260] width 156 height 18
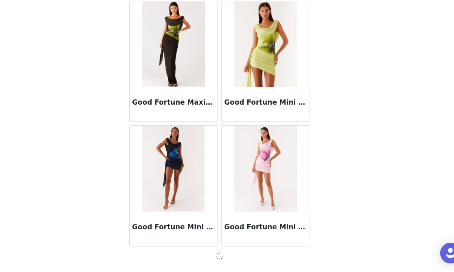
scroll to position [19173, 0]
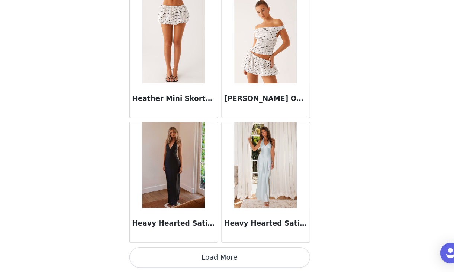
click at [251, 257] on button "Load More" at bounding box center [227, 260] width 156 height 18
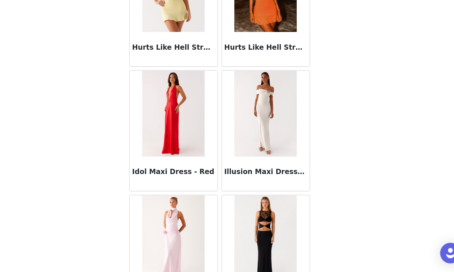
scroll to position [21330, 0]
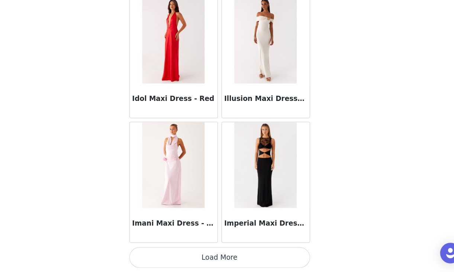
click at [251, 256] on button "Load More" at bounding box center [227, 260] width 156 height 18
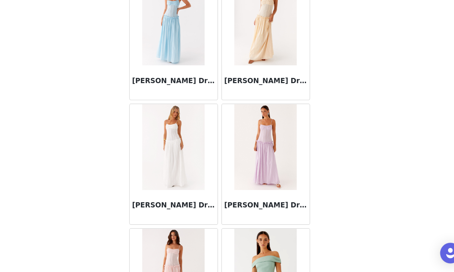
scroll to position [22408, 0]
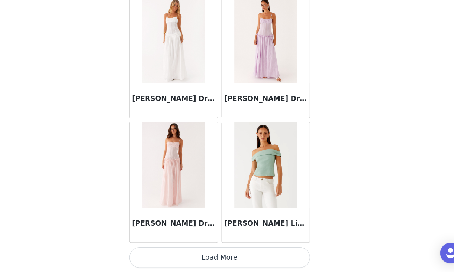
click at [251, 261] on button "Load More" at bounding box center [227, 260] width 156 height 18
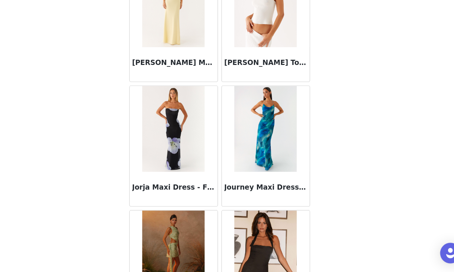
scroll to position [23485, 0]
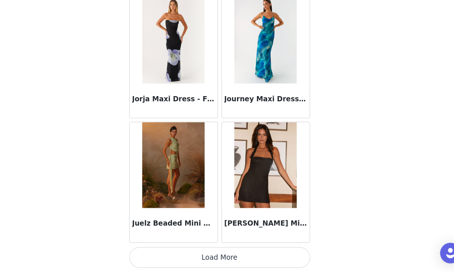
click at [251, 261] on button "Load More" at bounding box center [227, 260] width 156 height 18
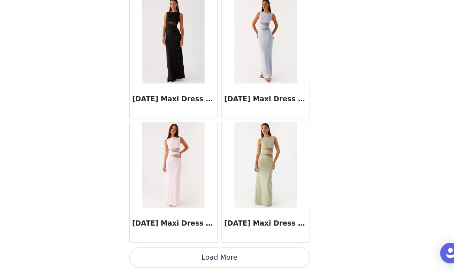
click at [251, 261] on button "Load More" at bounding box center [227, 260] width 156 height 18
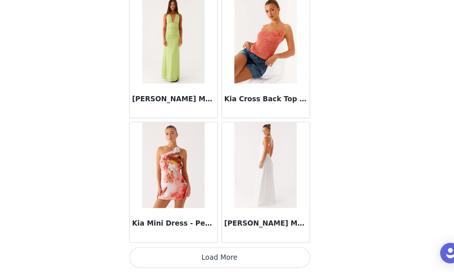
click at [251, 261] on button "Load More" at bounding box center [227, 260] width 156 height 18
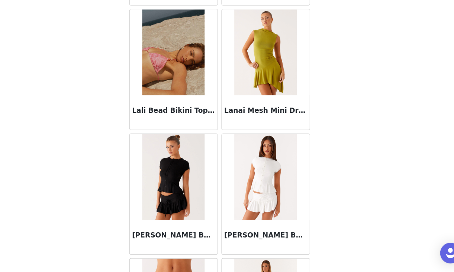
scroll to position [26716, 0]
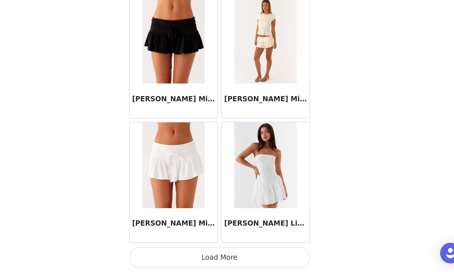
click at [252, 259] on button "Load More" at bounding box center [227, 260] width 156 height 18
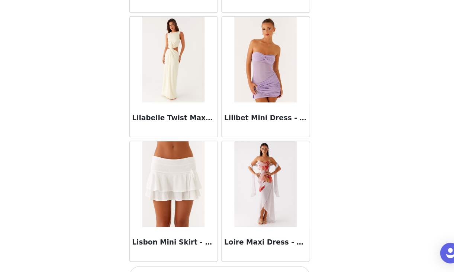
scroll to position [27793, 0]
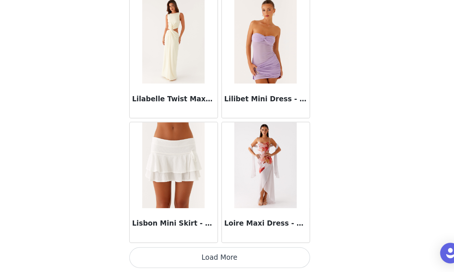
click at [236, 258] on button "Load More" at bounding box center [227, 260] width 156 height 18
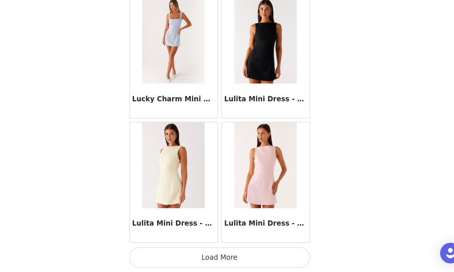
click at [236, 258] on button "Load More" at bounding box center [227, 260] width 156 height 18
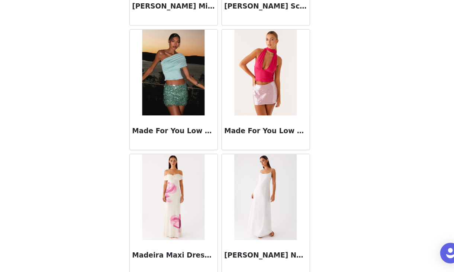
scroll to position [29948, 0]
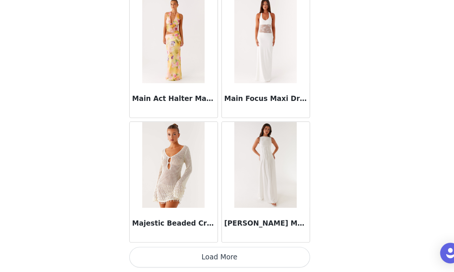
click at [366, 176] on div "STEP 1 OF 4 Select your styles! You will receive 4 products. 3/4 Selected Vegas…" at bounding box center [227, 61] width 454 height 315
click at [273, 256] on button "Load More" at bounding box center [227, 260] width 156 height 18
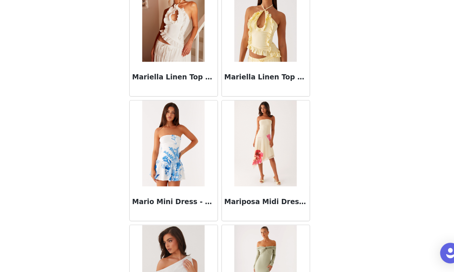
scroll to position [31025, 0]
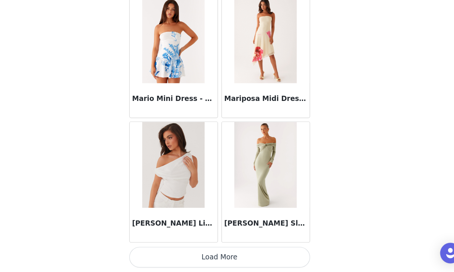
click at [271, 259] on button "Load More" at bounding box center [227, 260] width 156 height 18
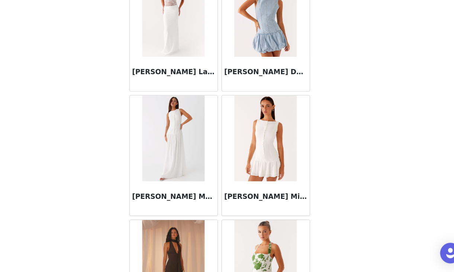
scroll to position [32102, 0]
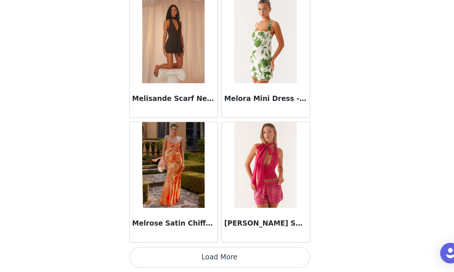
click at [273, 266] on button "Load More" at bounding box center [227, 260] width 156 height 18
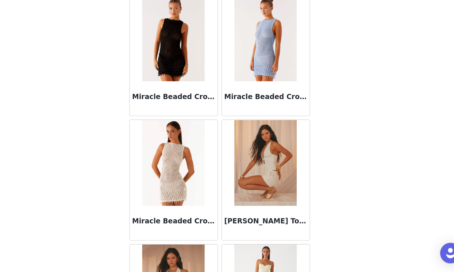
scroll to position [33179, 0]
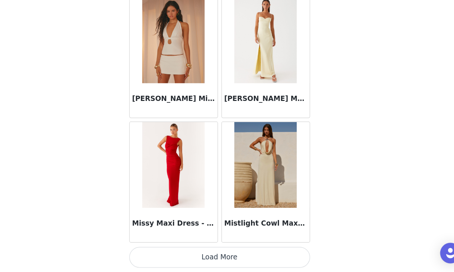
click at [273, 266] on button "Load More" at bounding box center [227, 260] width 156 height 18
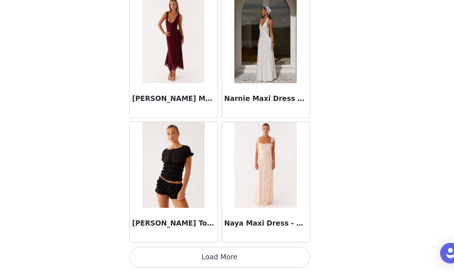
click at [273, 258] on button "Load More" at bounding box center [227, 260] width 156 height 18
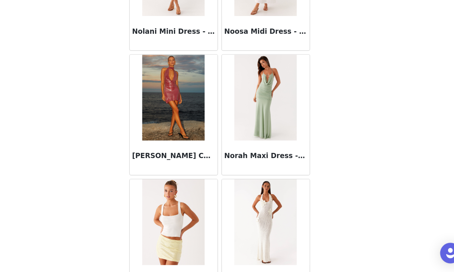
scroll to position [35334, 0]
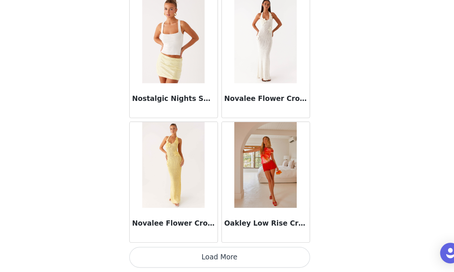
click at [273, 260] on button "Load More" at bounding box center [227, 260] width 156 height 18
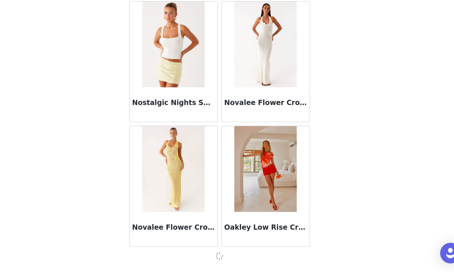
scroll to position [35330, 0]
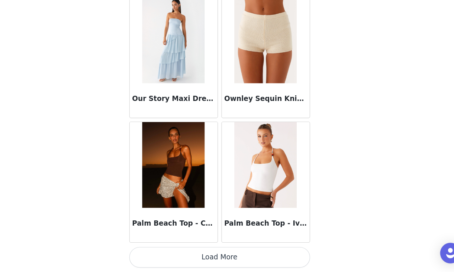
click at [273, 261] on button "Load More" at bounding box center [227, 260] width 156 height 18
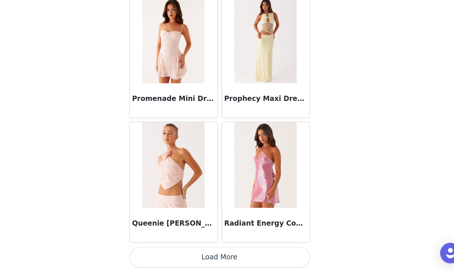
click at [273, 260] on button "Load More" at bounding box center [227, 260] width 156 height 18
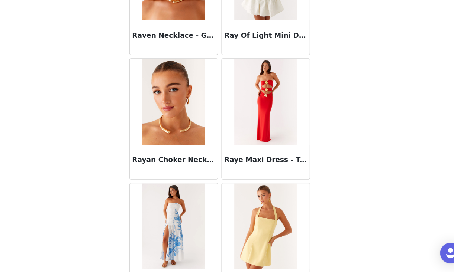
scroll to position [38565, 0]
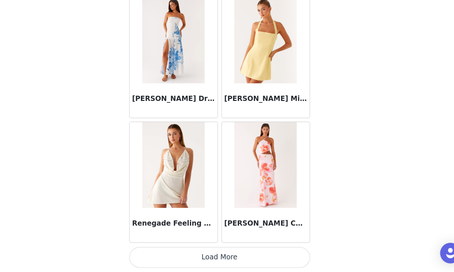
click at [273, 263] on button "Load More" at bounding box center [227, 260] width 156 height 18
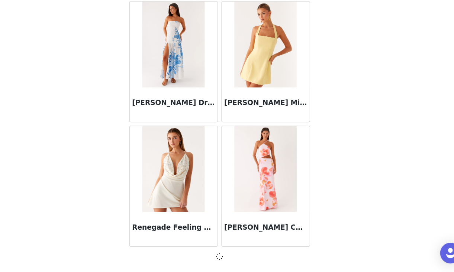
scroll to position [38562, 0]
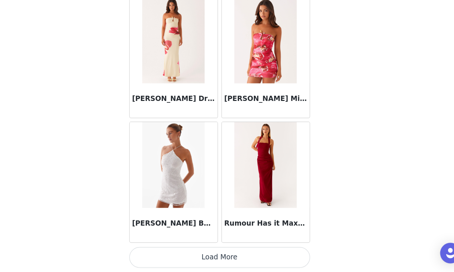
click at [273, 260] on button "Load More" at bounding box center [227, 260] width 156 height 18
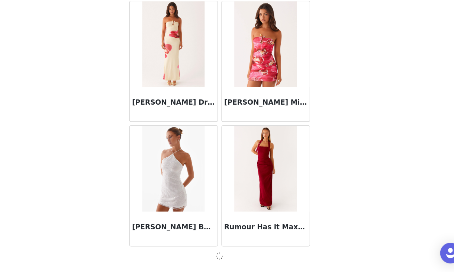
scroll to position [39639, 0]
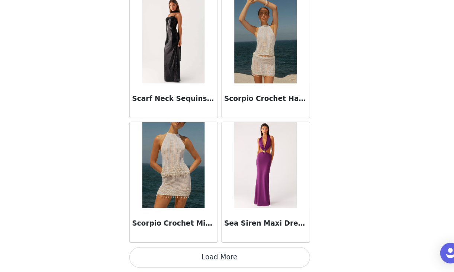
click at [273, 260] on button "Load More" at bounding box center [227, 260] width 156 height 18
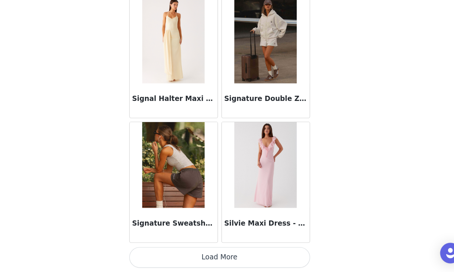
click at [273, 260] on button "Load More" at bounding box center [227, 260] width 156 height 18
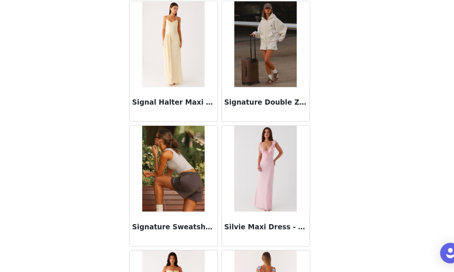
scroll to position [41797, 0]
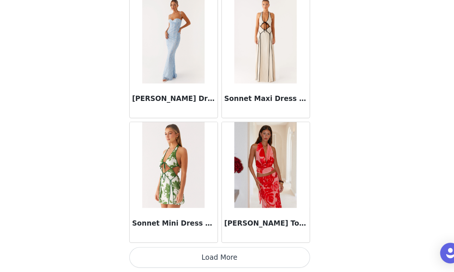
click at [273, 260] on button "Load More" at bounding box center [227, 260] width 156 height 18
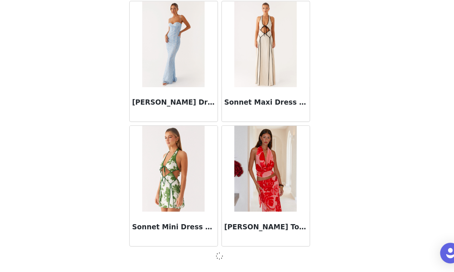
scroll to position [42870, 0]
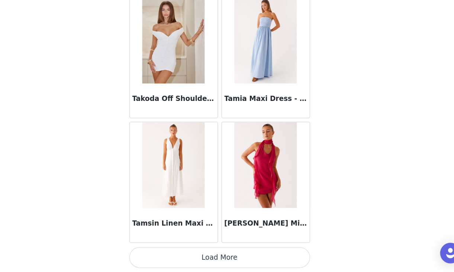
click at [273, 260] on button "Load More" at bounding box center [227, 260] width 156 height 18
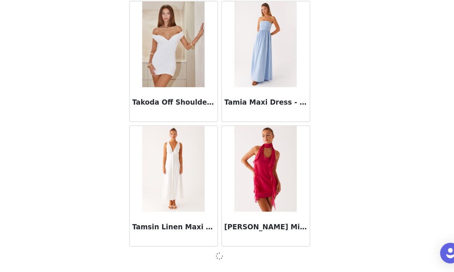
scroll to position [43948, 0]
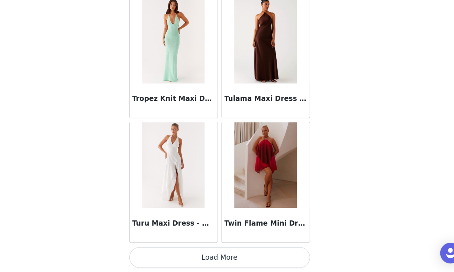
click at [273, 260] on button "Load More" at bounding box center [227, 260] width 156 height 18
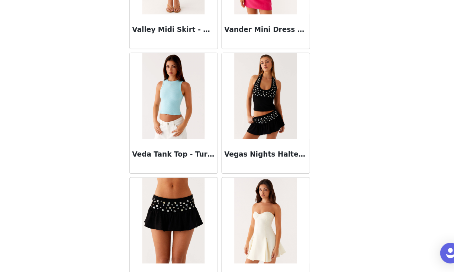
scroll to position [45944, 0]
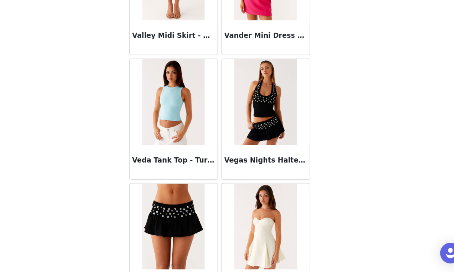
click at [265, 140] on img at bounding box center [267, 125] width 54 height 74
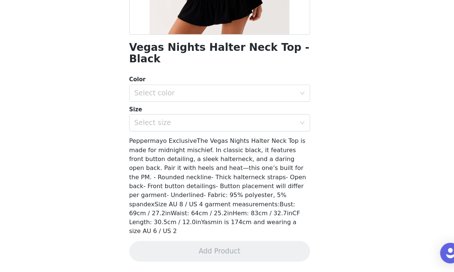
scroll to position [119, 0]
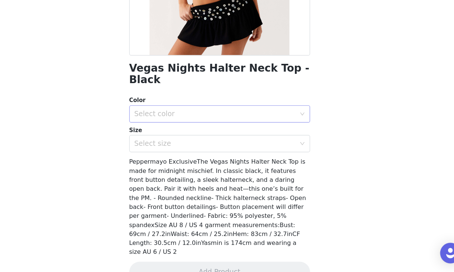
click at [258, 132] on div "Select color" at bounding box center [222, 135] width 139 height 7
click at [235, 145] on li "Black" at bounding box center [227, 142] width 156 height 12
click at [234, 157] on div "Select size" at bounding box center [222, 160] width 139 height 7
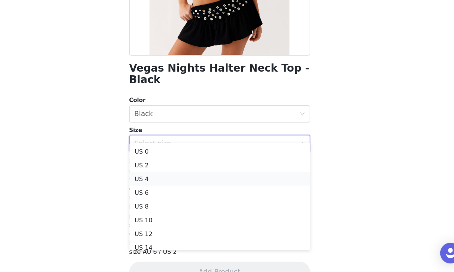
click at [211, 195] on li "US 4" at bounding box center [227, 192] width 156 height 12
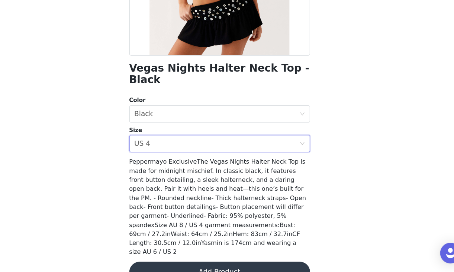
click at [226, 263] on button "Add Product" at bounding box center [227, 272] width 156 height 18
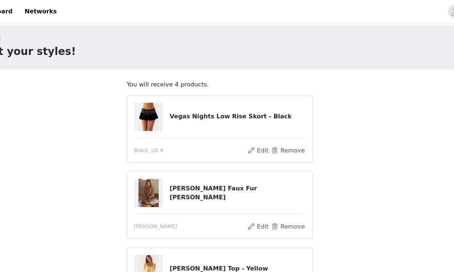
scroll to position [135, 0]
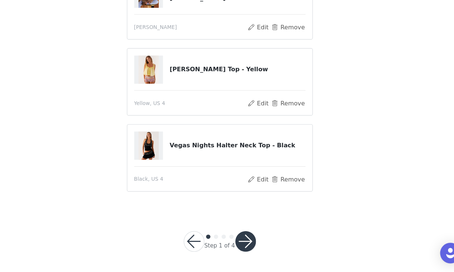
click at [245, 247] on button "button" at bounding box center [249, 246] width 18 height 18
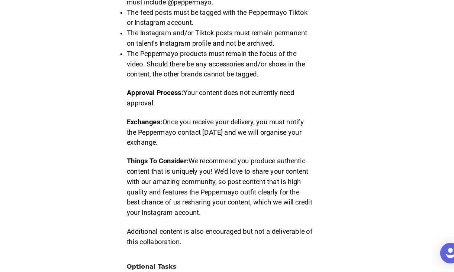
scroll to position [451, 0]
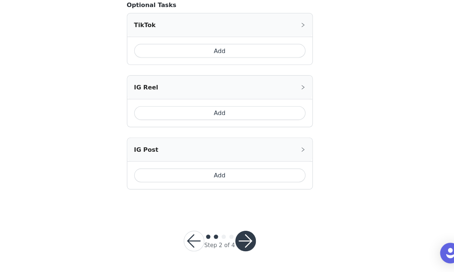
click at [237, 80] on button "Add" at bounding box center [227, 81] width 148 height 12
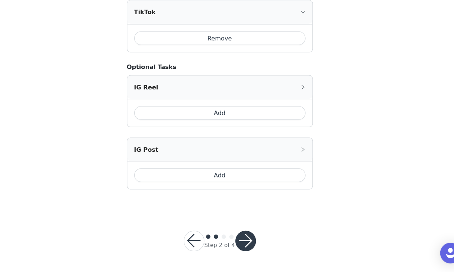
scroll to position [584, 0]
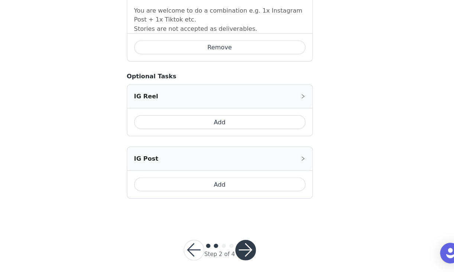
click at [233, 137] on button "Add" at bounding box center [227, 143] width 148 height 12
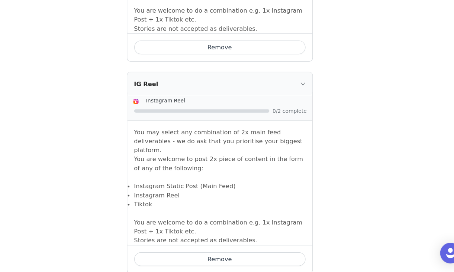
scroll to position [705, 0]
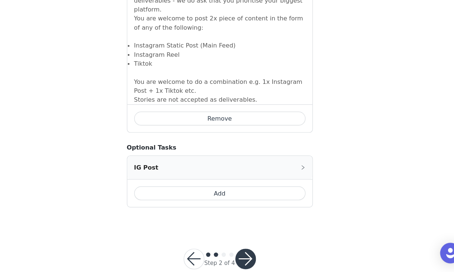
click at [247, 252] on button "button" at bounding box center [249, 261] width 18 height 18
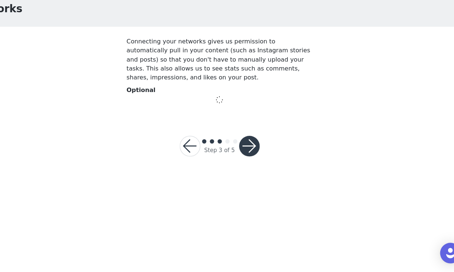
click at [253, 163] on button "button" at bounding box center [253, 164] width 18 height 18
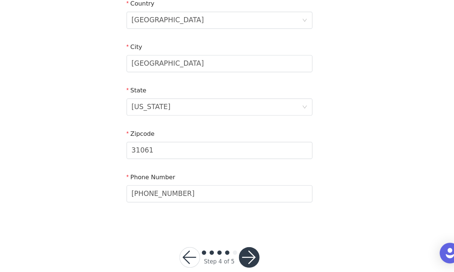
scroll to position [234, 0]
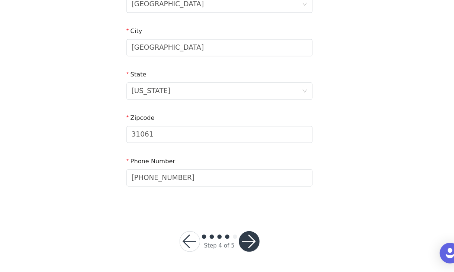
click at [256, 243] on button "button" at bounding box center [253, 246] width 18 height 18
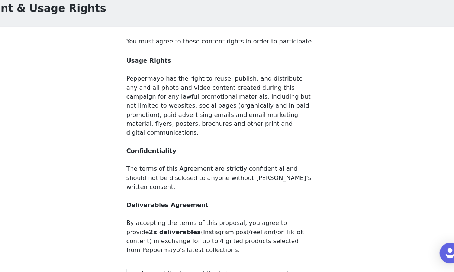
scroll to position [71, 0]
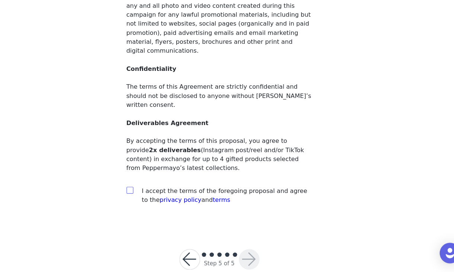
click at [150, 199] on input "checkbox" at bounding box center [149, 201] width 5 height 5
checkbox input "true"
click at [255, 253] on button "button" at bounding box center [253, 262] width 18 height 18
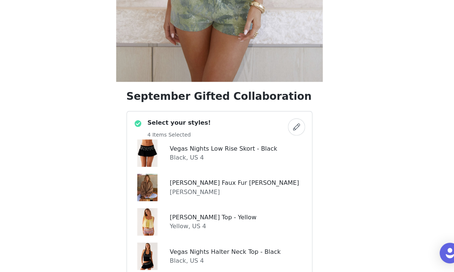
scroll to position [234, 0]
